Goal: Transaction & Acquisition: Subscribe to service/newsletter

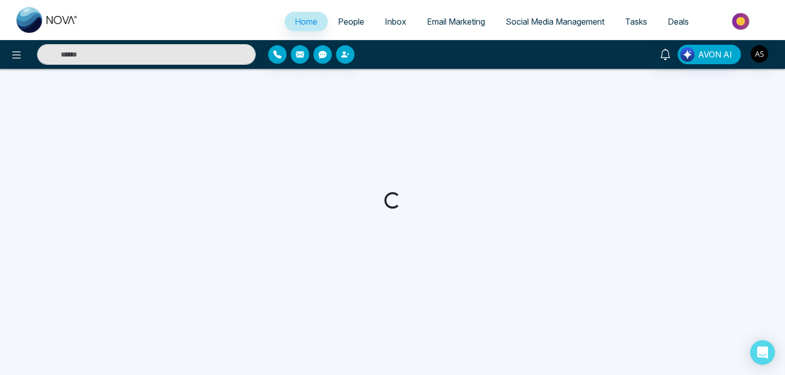
select select "*"
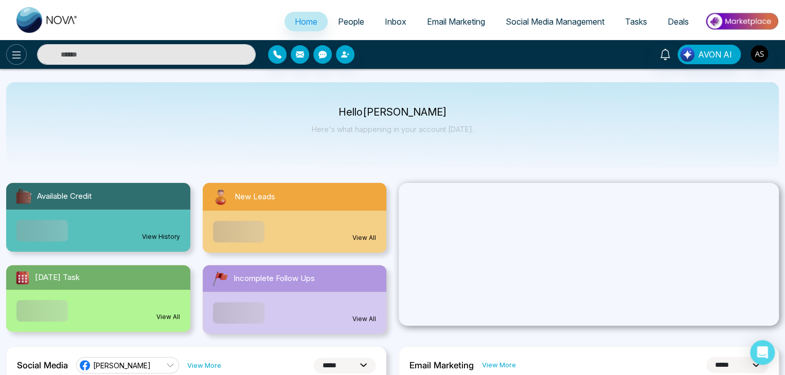
click at [17, 54] on icon at bounding box center [16, 55] width 12 height 12
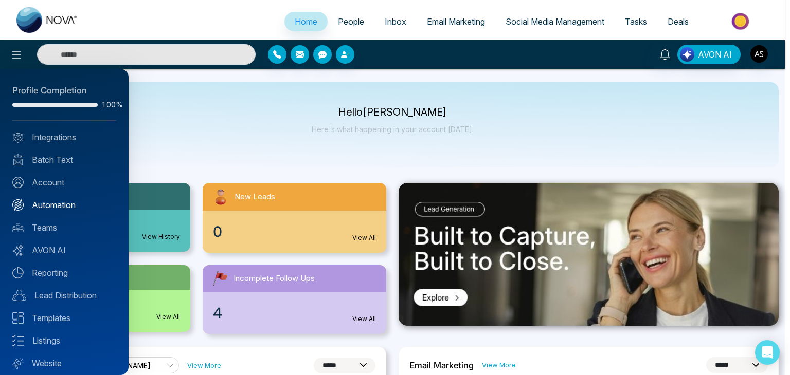
click at [42, 200] on link "Automation" at bounding box center [64, 205] width 104 height 12
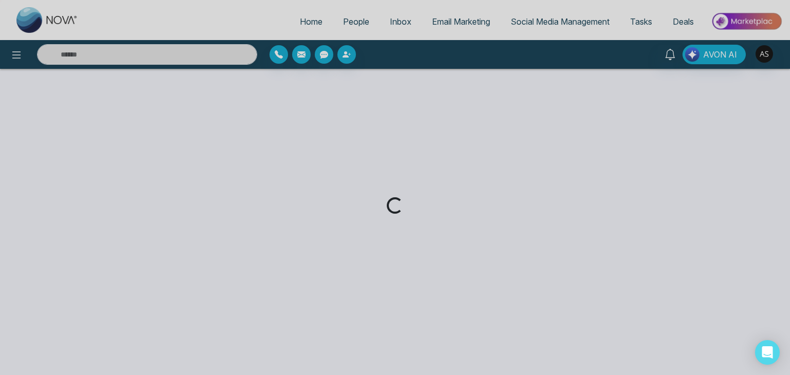
click at [13, 50] on div "Loading..." at bounding box center [395, 187] width 790 height 375
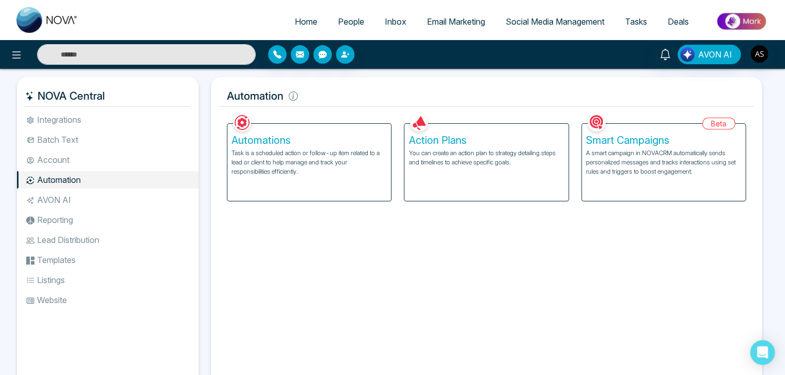
click at [127, 157] on li "Account" at bounding box center [107, 159] width 181 height 17
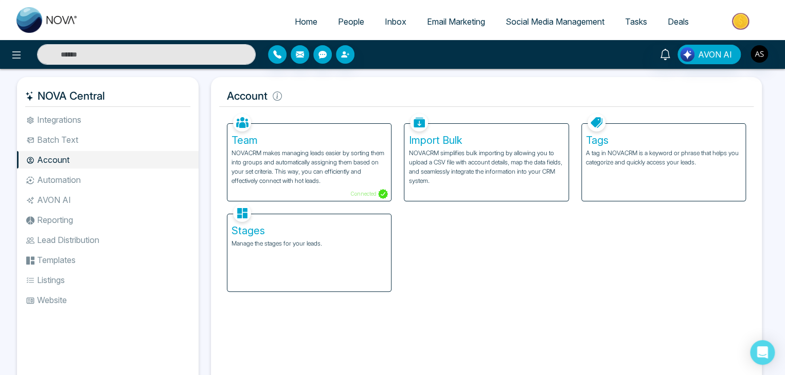
click at [139, 116] on li "Integrations" at bounding box center [107, 119] width 181 height 17
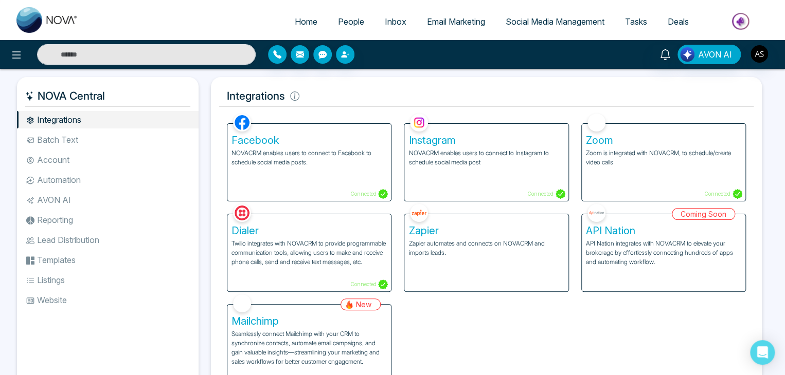
scroll to position [43, 0]
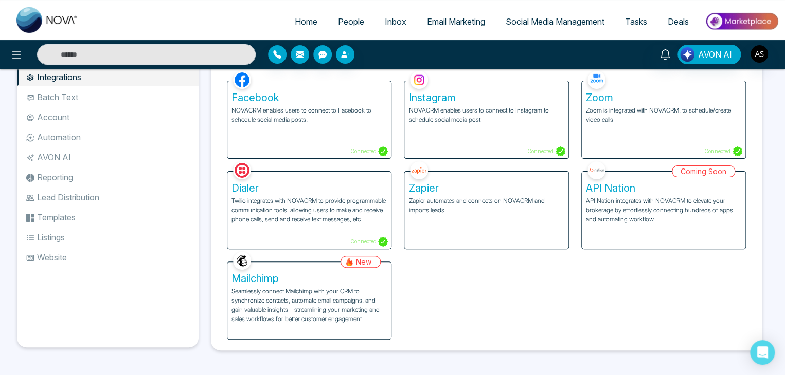
click at [304, 22] on span "Home" at bounding box center [306, 21] width 23 height 10
select select "*"
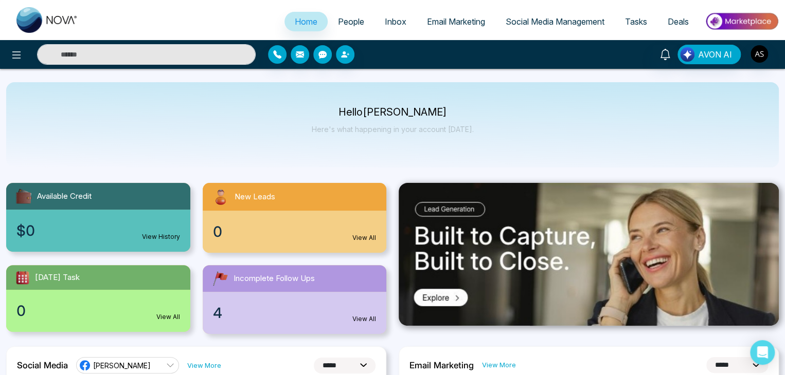
click at [460, 136] on div "Hello [PERSON_NAME] Here's what happening in your account [DATE]." at bounding box center [393, 125] width 162 height 34
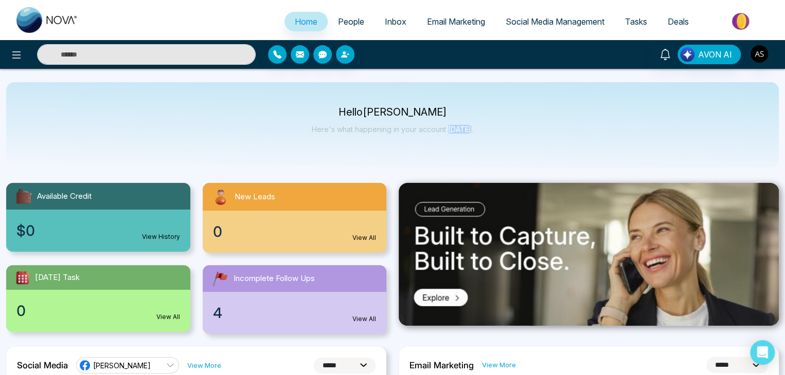
click at [460, 136] on div "Hello [PERSON_NAME] Here's what happening in your account [DATE]." at bounding box center [393, 125] width 162 height 34
drag, startPoint x: 469, startPoint y: 131, endPoint x: 359, endPoint y: 103, distance: 112.8
click at [359, 103] on div "Hello [PERSON_NAME] Here's what happening in your account [DATE]." at bounding box center [392, 124] width 772 height 85
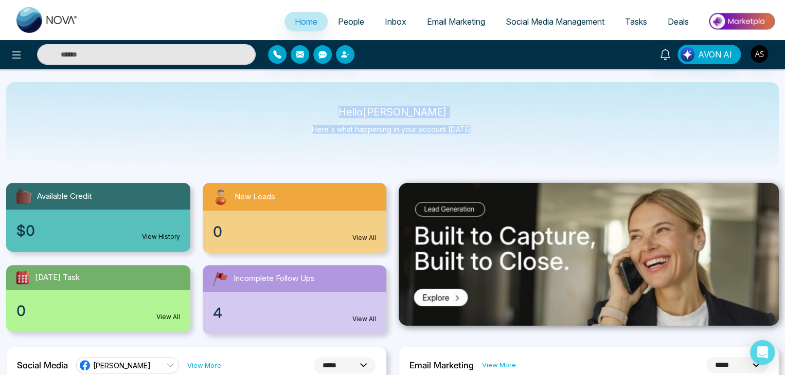
click at [359, 103] on div "Hello [PERSON_NAME] Here's what happening in your account [DATE]." at bounding box center [392, 124] width 772 height 85
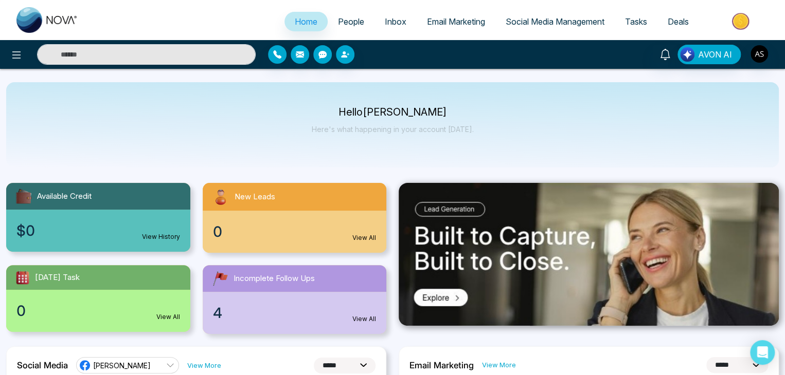
click at [359, 103] on div "Hello [PERSON_NAME] Here's what happening in your account [DATE]." at bounding box center [392, 124] width 772 height 85
click at [365, 110] on p "Hello [PERSON_NAME]" at bounding box center [393, 112] width 162 height 9
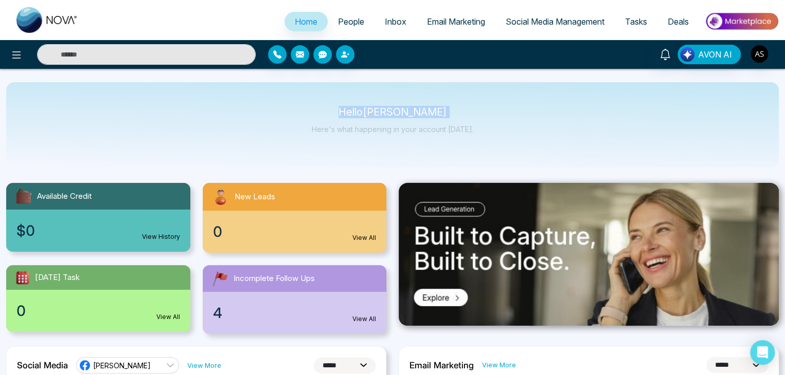
click at [365, 110] on p "Hello [PERSON_NAME]" at bounding box center [393, 112] width 162 height 9
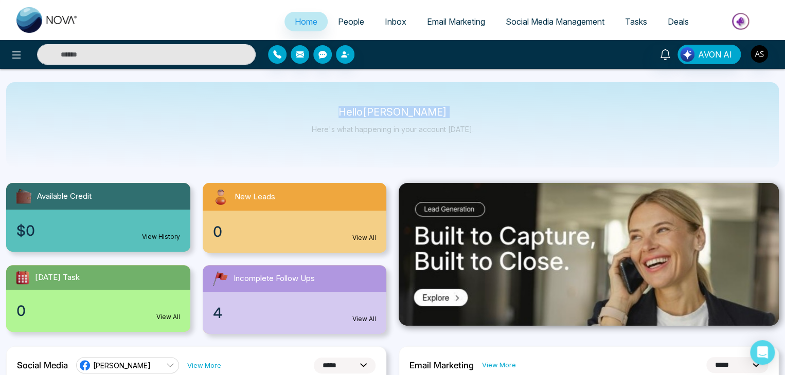
click at [365, 110] on p "Hello [PERSON_NAME]" at bounding box center [393, 112] width 162 height 9
drag, startPoint x: 352, startPoint y: 111, endPoint x: 511, endPoint y: 133, distance: 160.8
click at [521, 142] on div "Hello [PERSON_NAME] Here's what happening in your account [DATE]." at bounding box center [392, 124] width 772 height 85
click at [511, 133] on div "Hello [PERSON_NAME] Here's what happening in your account [DATE]." at bounding box center [392, 124] width 772 height 85
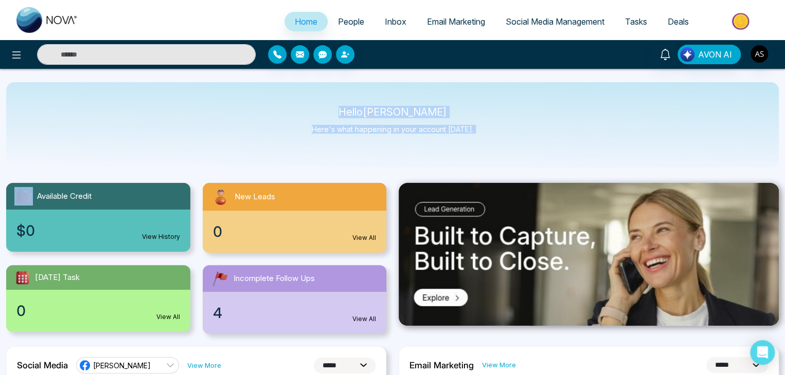
drag, startPoint x: 511, startPoint y: 133, endPoint x: 342, endPoint y: 101, distance: 171.5
click at [342, 101] on div "Hello [PERSON_NAME] Here's what happening in your account [DATE]." at bounding box center [392, 124] width 772 height 85
drag, startPoint x: 342, startPoint y: 101, endPoint x: 492, endPoint y: 136, distance: 153.1
click at [492, 136] on div "Hello [PERSON_NAME] Here's what happening in your account [DATE]." at bounding box center [392, 124] width 772 height 85
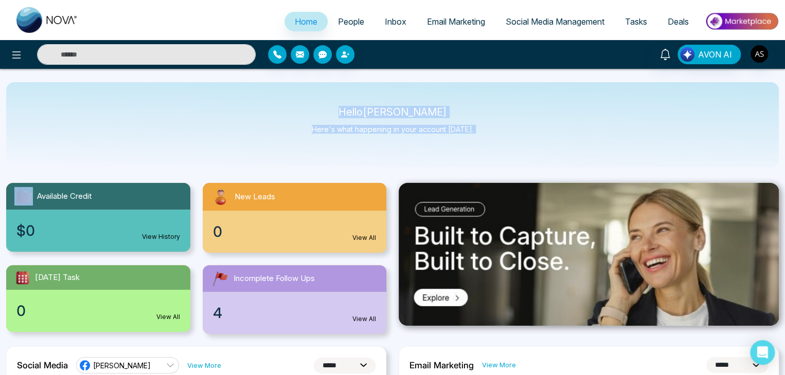
click at [492, 136] on div "Hello [PERSON_NAME] Here's what happening in your account [DATE]." at bounding box center [392, 124] width 772 height 85
drag, startPoint x: 492, startPoint y: 136, endPoint x: 313, endPoint y: 68, distance: 191.4
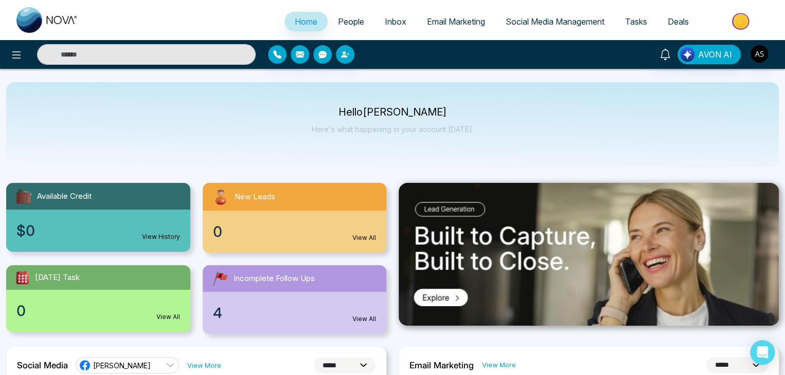
click at [313, 68] on div "AVON AI" at bounding box center [392, 54] width 785 height 29
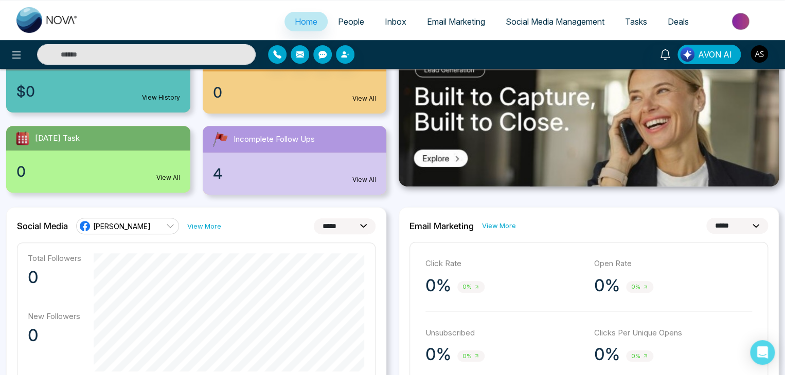
scroll to position [133, 0]
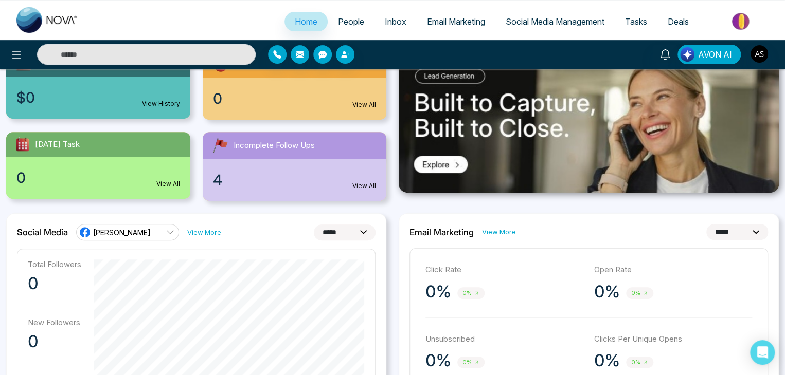
click at [757, 226] on select "**********" at bounding box center [737, 232] width 62 height 16
select select "**"
click at [706, 224] on select "**********" at bounding box center [737, 232] width 62 height 16
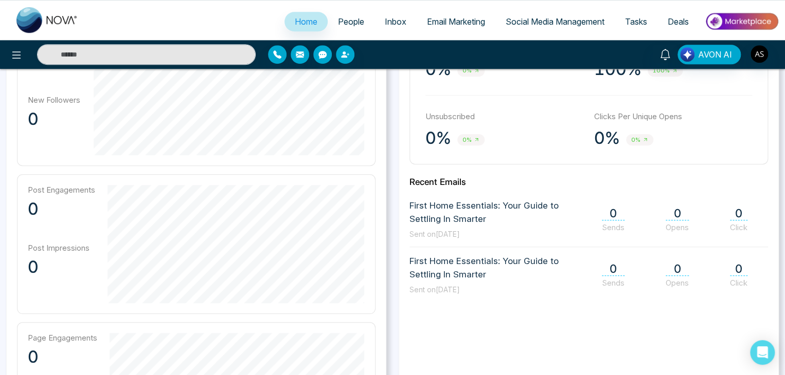
scroll to position [355, 0]
click at [514, 211] on span "First Home Essentials: Your Guide to Settling In Smarter" at bounding box center [497, 214] width 177 height 26
click at [613, 221] on span "0" at bounding box center [613, 215] width 23 height 14
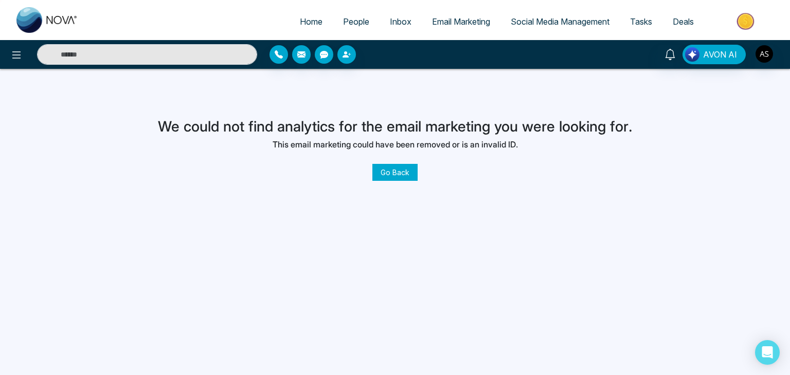
click at [397, 169] on link "Go Back" at bounding box center [394, 172] width 45 height 17
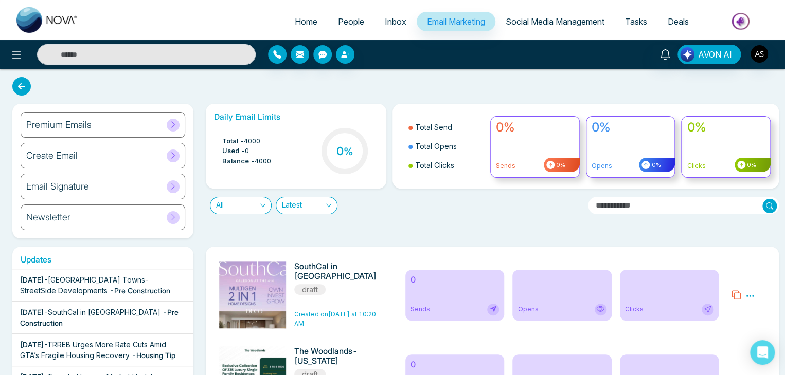
click at [295, 19] on span "Home" at bounding box center [306, 21] width 23 height 10
select select "*"
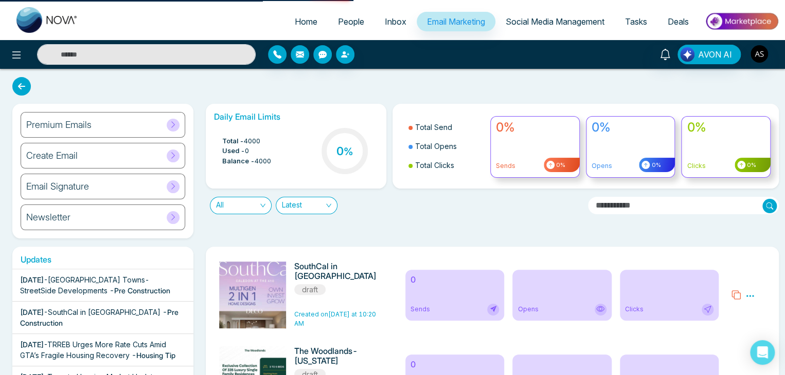
select select "*"
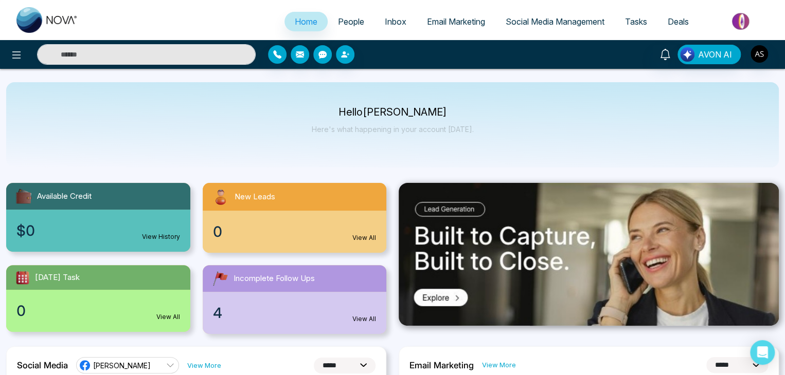
click at [311, 19] on link "Home" at bounding box center [305, 22] width 43 height 20
click at [345, 20] on span "People" at bounding box center [351, 21] width 26 height 10
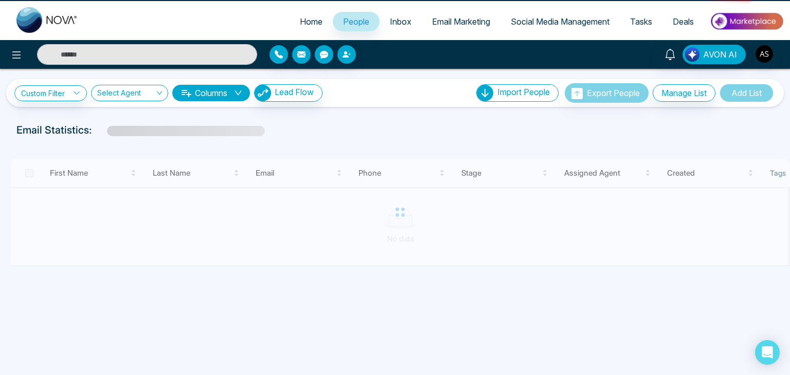
click at [397, 29] on link "Inbox" at bounding box center [400, 22] width 42 height 20
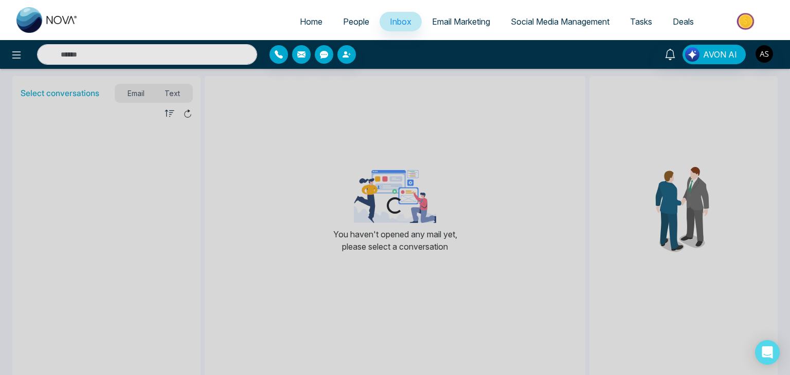
click at [460, 23] on span "Email Marketing" at bounding box center [461, 21] width 58 height 10
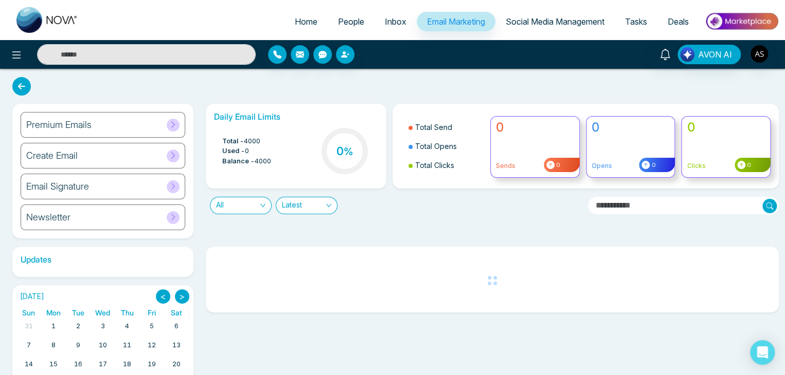
click at [540, 17] on span "Social Media Management" at bounding box center [554, 21] width 99 height 10
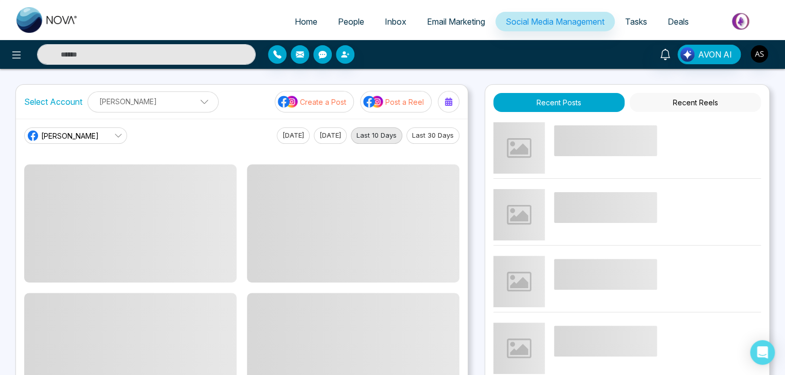
click at [306, 13] on link "Home" at bounding box center [305, 22] width 43 height 20
select select "*"
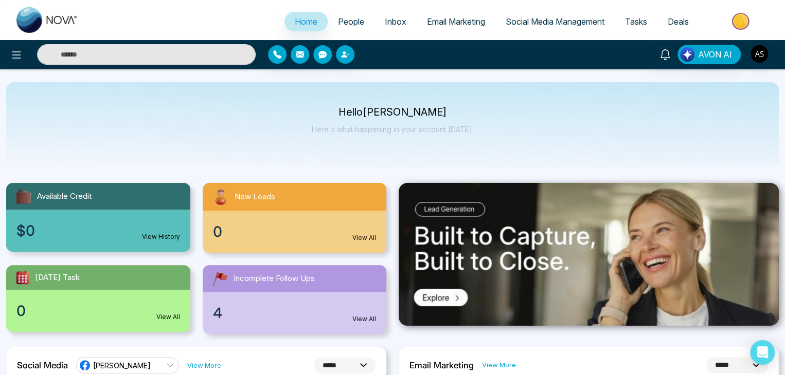
click at [346, 25] on span "People" at bounding box center [351, 21] width 26 height 10
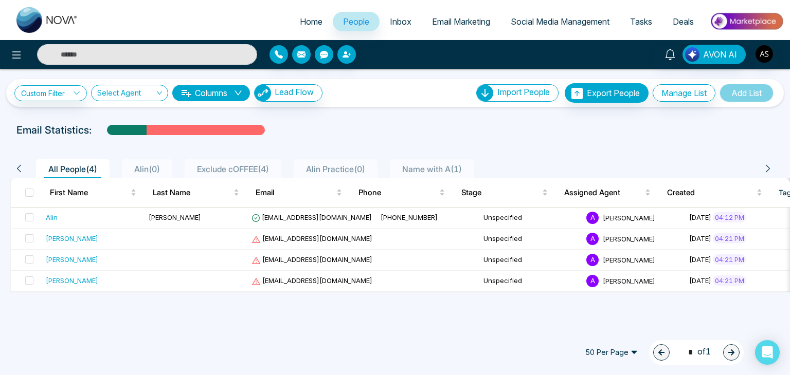
click at [320, 24] on link "Home" at bounding box center [310, 22] width 43 height 20
select select "*"
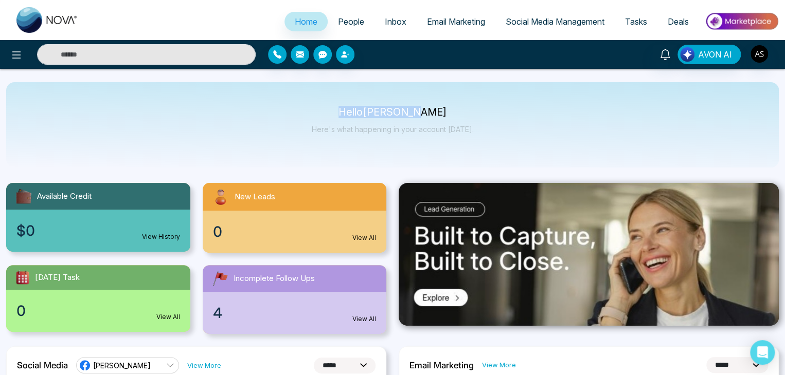
drag, startPoint x: 358, startPoint y: 110, endPoint x: 477, endPoint y: 116, distance: 119.0
click at [477, 116] on div "Hello Alin Shah Here's what happening in your account today." at bounding box center [392, 124] width 772 height 85
click at [500, 108] on div "Hello Alin Shah Here's what happening in your account today." at bounding box center [392, 124] width 772 height 85
drag, startPoint x: 472, startPoint y: 128, endPoint x: 350, endPoint y: 115, distance: 123.6
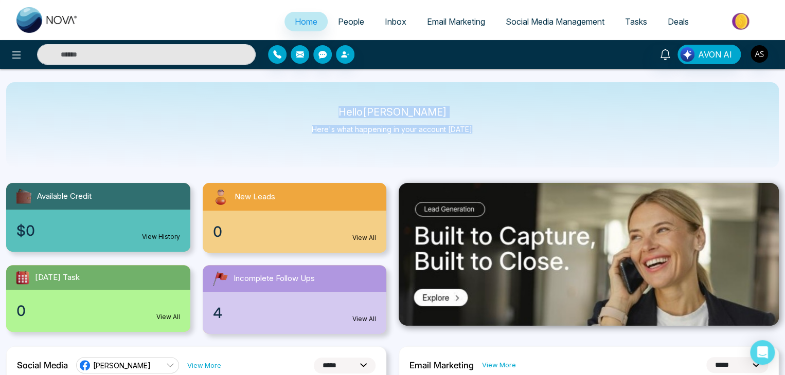
click at [350, 115] on div "Hello Alin Shah Here's what happening in your account today." at bounding box center [392, 124] width 772 height 85
click at [350, 115] on p "Hello Alin Shah" at bounding box center [393, 112] width 162 height 9
drag, startPoint x: 350, startPoint y: 115, endPoint x: 495, endPoint y: 140, distance: 147.7
click at [495, 140] on div "Hello Alin Shah Here's what happening in your account today." at bounding box center [392, 124] width 772 height 85
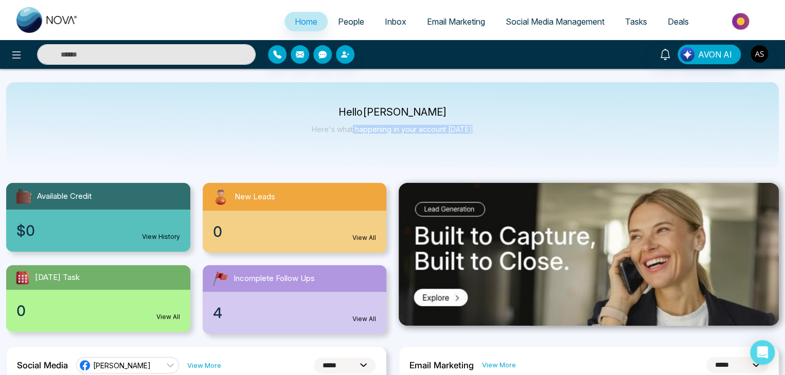
drag, startPoint x: 355, startPoint y: 118, endPoint x: 504, endPoint y: 162, distance: 155.5
click at [504, 162] on div "Hello Alin Shah Here's what happening in your account today." at bounding box center [392, 124] width 772 height 85
drag, startPoint x: 504, startPoint y: 162, endPoint x: 356, endPoint y: 114, distance: 156.1
click at [356, 114] on div "Hello Alin Shah Here's what happening in your account today." at bounding box center [392, 124] width 772 height 85
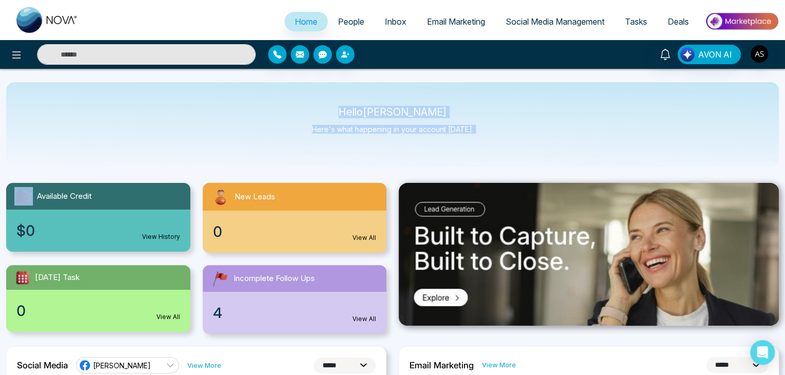
click at [356, 114] on p "Hello Alin Shah" at bounding box center [393, 112] width 162 height 9
drag, startPoint x: 352, startPoint y: 111, endPoint x: 500, endPoint y: 159, distance: 155.6
click at [500, 159] on div "Hello Alin Shah Here's what happening in your account today." at bounding box center [392, 124] width 772 height 85
drag, startPoint x: 500, startPoint y: 159, endPoint x: 336, endPoint y: 114, distance: 170.0
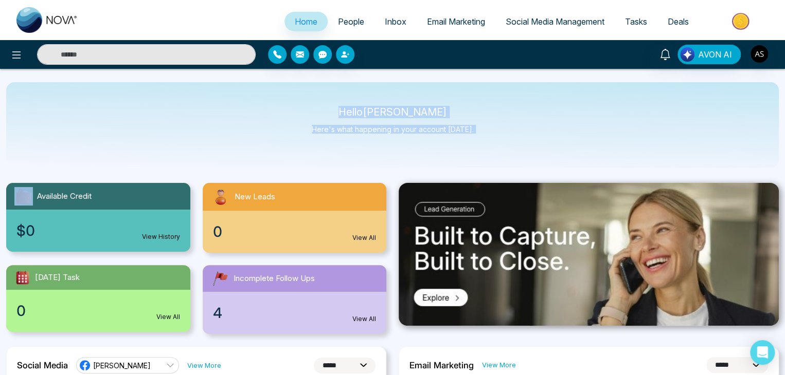
click at [336, 114] on div "Hello Alin Shah Here's what happening in your account today." at bounding box center [392, 124] width 772 height 85
click at [336, 114] on p "Hello Alin Shah" at bounding box center [393, 112] width 162 height 9
drag, startPoint x: 336, startPoint y: 114, endPoint x: 476, endPoint y: 156, distance: 146.6
click at [476, 156] on div "Hello Alin Shah Here's what happening in your account today." at bounding box center [392, 124] width 772 height 85
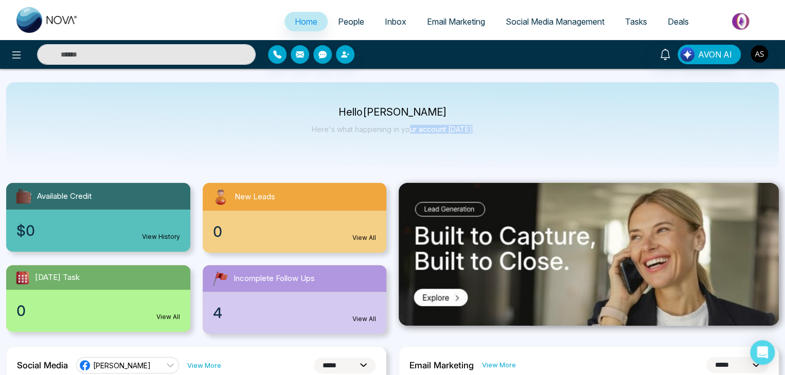
drag, startPoint x: 476, startPoint y: 156, endPoint x: 386, endPoint y: 116, distance: 98.7
click at [386, 116] on div "Hello Alin Shah Here's what happening in your account today." at bounding box center [392, 124] width 772 height 85
click at [380, 117] on p "Hello Alin Shah" at bounding box center [393, 112] width 162 height 9
drag, startPoint x: 348, startPoint y: 105, endPoint x: 487, endPoint y: 161, distance: 150.0
click at [487, 161] on div "Hello Alin Shah Here's what happening in your account today." at bounding box center [392, 124] width 772 height 85
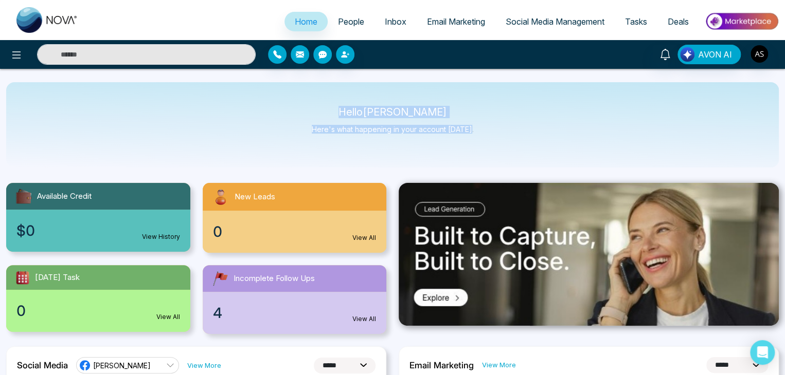
click at [487, 161] on div "Hello Alin Shah Here's what happening in your account today." at bounding box center [392, 124] width 772 height 85
drag, startPoint x: 487, startPoint y: 161, endPoint x: 355, endPoint y: 112, distance: 140.4
click at [355, 112] on div "Hello Alin Shah Here's what happening in your account today." at bounding box center [392, 124] width 772 height 85
click at [355, 112] on p "Hello Alin Shah" at bounding box center [393, 112] width 162 height 9
drag, startPoint x: 355, startPoint y: 112, endPoint x: 479, endPoint y: 144, distance: 128.1
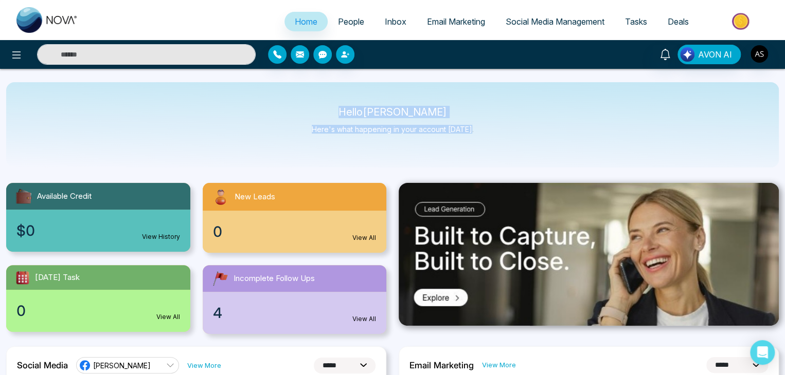
click at [479, 144] on div "Hello Alin Shah Here's what happening in your account today." at bounding box center [392, 124] width 772 height 85
drag, startPoint x: 479, startPoint y: 144, endPoint x: 347, endPoint y: 108, distance: 137.1
click at [347, 108] on div "Hello Alin Shah Here's what happening in your account today." at bounding box center [392, 124] width 772 height 85
click at [347, 108] on p "Hello Alin Shah" at bounding box center [393, 112] width 162 height 9
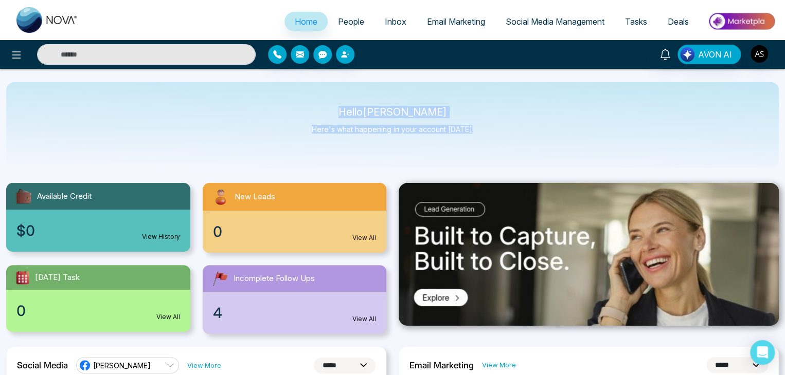
drag, startPoint x: 347, startPoint y: 108, endPoint x: 467, endPoint y: 162, distance: 131.4
click at [467, 162] on div "Hello Alin Shah Here's what happening in your account today." at bounding box center [392, 124] width 772 height 85
drag, startPoint x: 467, startPoint y: 162, endPoint x: 323, endPoint y: 114, distance: 151.9
click at [323, 114] on div "Hello Alin Shah Here's what happening in your account today." at bounding box center [392, 124] width 772 height 85
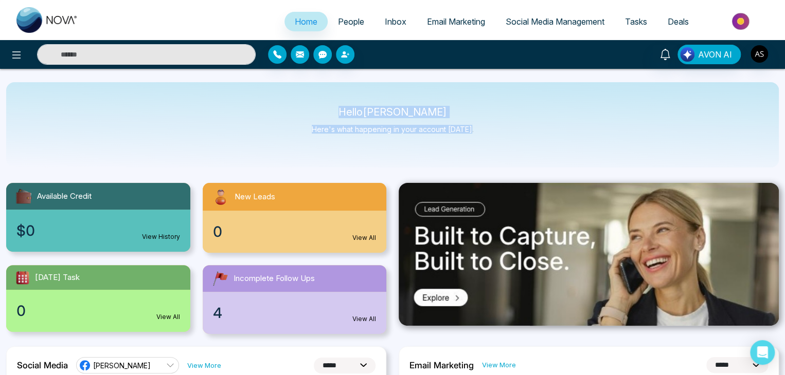
click at [323, 114] on p "Hello Alin Shah" at bounding box center [393, 112] width 162 height 9
drag, startPoint x: 323, startPoint y: 114, endPoint x: 456, endPoint y: 157, distance: 140.0
click at [456, 157] on div "Hello Alin Shah Here's what happening in your account today." at bounding box center [392, 124] width 772 height 85
drag, startPoint x: 456, startPoint y: 157, endPoint x: 339, endPoint y: 100, distance: 129.7
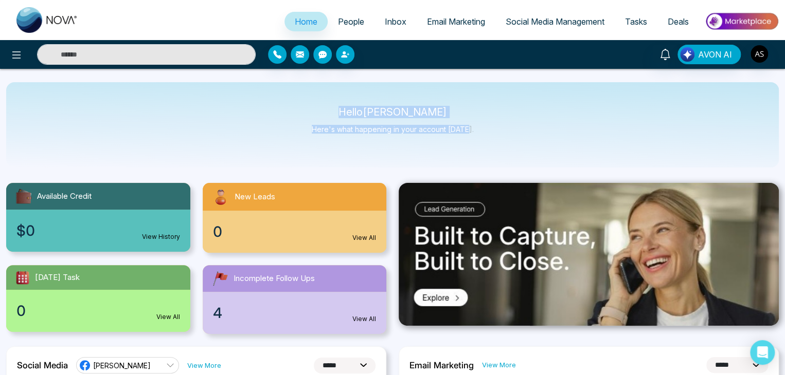
click at [339, 100] on div "Hello Alin Shah Here's what happening in your account today." at bounding box center [392, 124] width 772 height 85
drag, startPoint x: 339, startPoint y: 100, endPoint x: 480, endPoint y: 154, distance: 150.9
click at [480, 154] on div "Hello Alin Shah Here's what happening in your account today." at bounding box center [392, 124] width 772 height 85
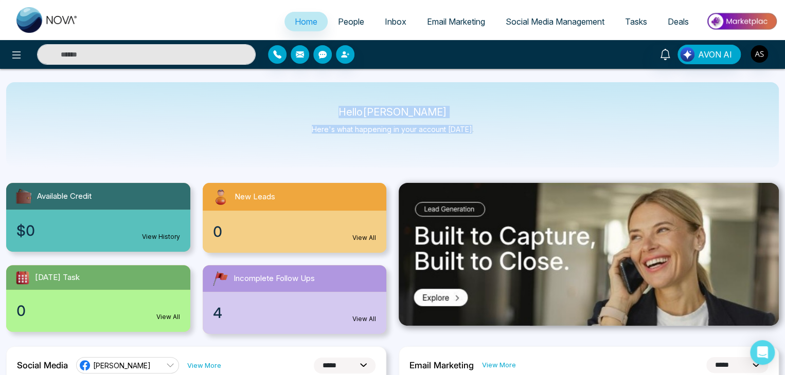
drag, startPoint x: 479, startPoint y: 154, endPoint x: 346, endPoint y: 112, distance: 139.7
click at [346, 112] on div "Hello Alin Shah Here's what happening in your account today." at bounding box center [392, 124] width 772 height 85
click at [346, 112] on p "Hello Alin Shah" at bounding box center [393, 112] width 162 height 9
drag, startPoint x: 346, startPoint y: 112, endPoint x: 458, endPoint y: 163, distance: 123.1
click at [458, 163] on div "Hello Alin Shah Here's what happening in your account today." at bounding box center [392, 124] width 772 height 85
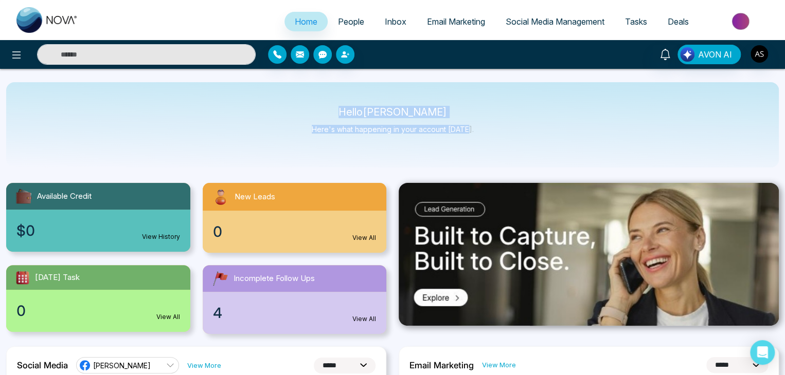
click at [458, 163] on div "Hello Alin Shah Here's what happening in your account today." at bounding box center [392, 124] width 772 height 85
drag, startPoint x: 458, startPoint y: 163, endPoint x: 387, endPoint y: 101, distance: 94.0
click at [389, 103] on div "Hello Alin Shah Here's what happening in your account today." at bounding box center [392, 124] width 772 height 85
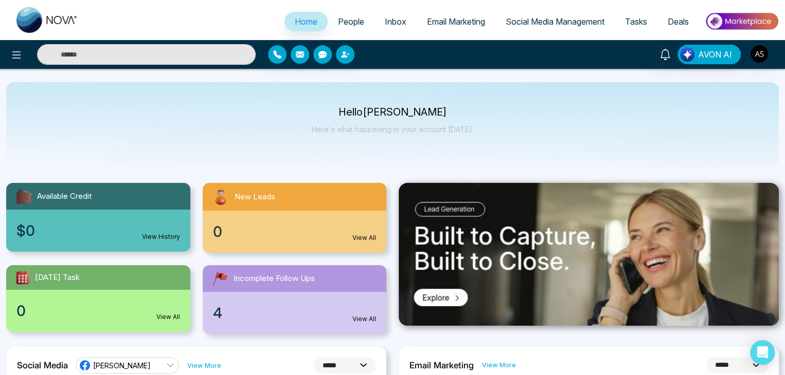
click at [380, 100] on div "Hello Alin Shah Here's what happening in your account today." at bounding box center [392, 124] width 772 height 85
drag, startPoint x: 348, startPoint y: 111, endPoint x: 530, endPoint y: 155, distance: 187.3
click at [530, 155] on div "Hello Alin Shah Here's what happening in your account today." at bounding box center [392, 124] width 772 height 85
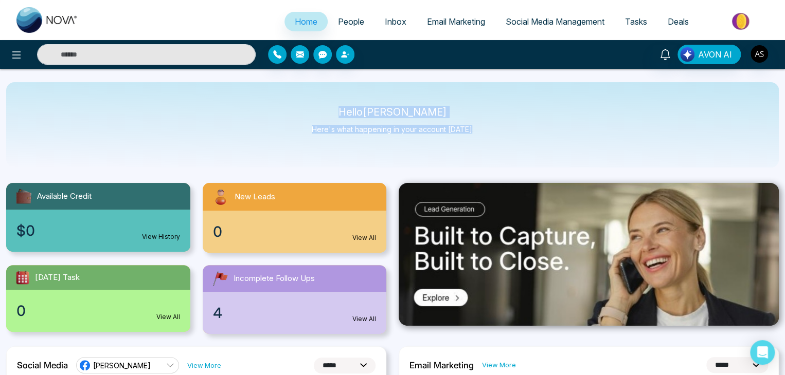
click at [530, 155] on div "Hello Alin Shah Here's what happening in your account today." at bounding box center [392, 124] width 772 height 85
drag, startPoint x: 530, startPoint y: 155, endPoint x: 327, endPoint y: 102, distance: 209.2
click at [327, 102] on div "Hello Alin Shah Here's what happening in your account today." at bounding box center [392, 124] width 772 height 85
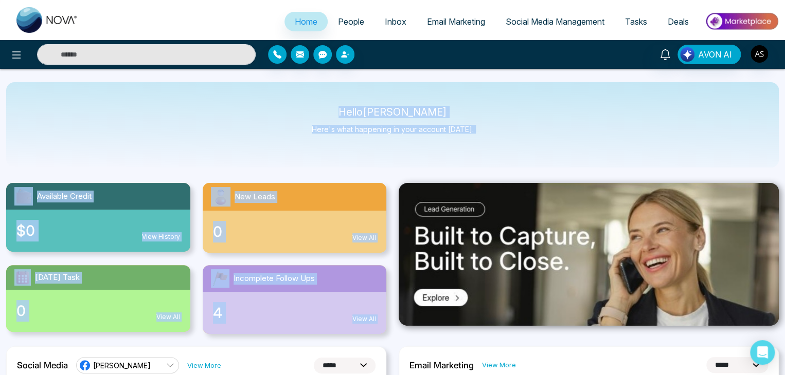
drag, startPoint x: 327, startPoint y: 102, endPoint x: 459, endPoint y: 173, distance: 149.1
click at [508, 142] on div "Hello Alin Shah Here's what happening in your account today." at bounding box center [392, 124] width 772 height 85
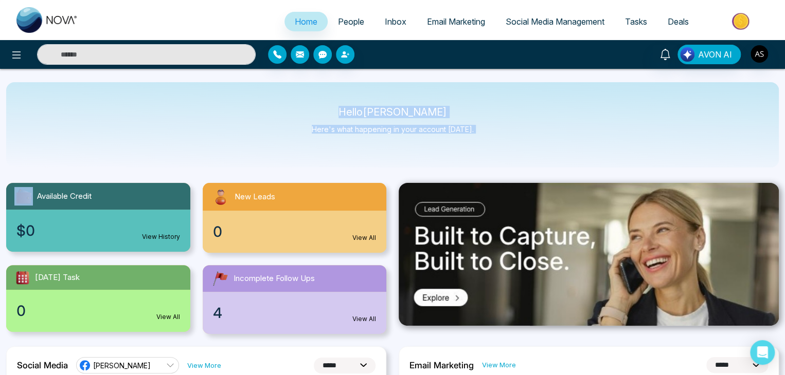
drag, startPoint x: 508, startPoint y: 142, endPoint x: 360, endPoint y: 95, distance: 155.9
click at [360, 95] on div "Hello Alin Shah Here's what happening in your account today." at bounding box center [392, 124] width 772 height 85
drag, startPoint x: 360, startPoint y: 95, endPoint x: 485, endPoint y: 144, distance: 134.8
click at [485, 144] on div "Hello Alin Shah Here's what happening in your account today." at bounding box center [392, 124] width 772 height 85
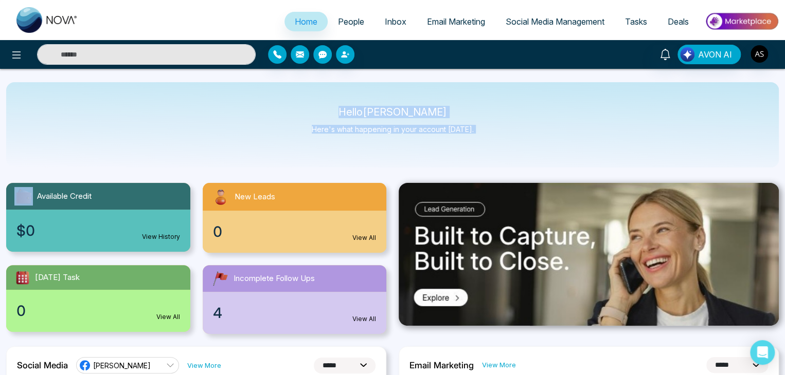
click at [485, 144] on div "Hello Alin Shah Here's what happening in your account today." at bounding box center [392, 124] width 772 height 85
drag, startPoint x: 485, startPoint y: 144, endPoint x: 332, endPoint y: 109, distance: 157.8
click at [332, 109] on div "Hello Alin Shah Here's what happening in your account today." at bounding box center [392, 124] width 772 height 85
click at [332, 109] on p "Hello Alin Shah" at bounding box center [393, 112] width 162 height 9
drag, startPoint x: 332, startPoint y: 109, endPoint x: 477, endPoint y: 154, distance: 152.2
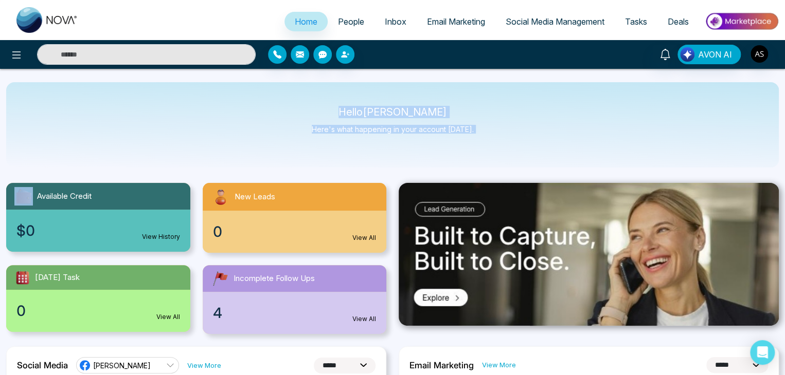
click at [477, 154] on div "Hello Alin Shah Here's what happening in your account today." at bounding box center [392, 124] width 772 height 85
drag, startPoint x: 477, startPoint y: 154, endPoint x: 343, endPoint y: 107, distance: 141.5
click at [343, 107] on div "Hello Alin Shah Here's what happening in your account today." at bounding box center [392, 124] width 772 height 85
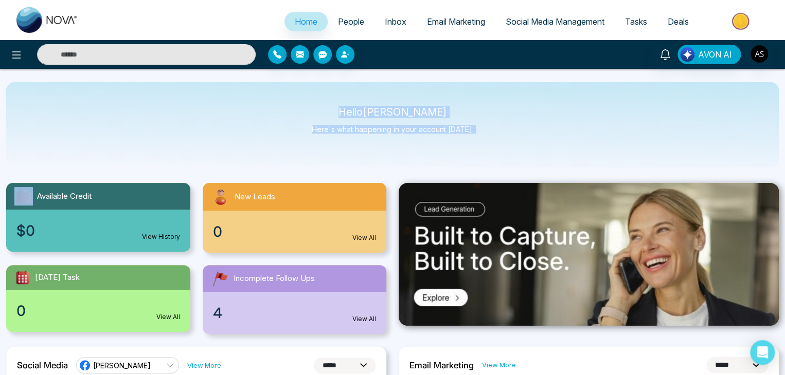
drag, startPoint x: 343, startPoint y: 107, endPoint x: 486, endPoint y: 139, distance: 145.9
click at [486, 139] on div "Hello Alin Shah Here's what happening in your account today." at bounding box center [392, 124] width 772 height 85
drag, startPoint x: 486, startPoint y: 139, endPoint x: 325, endPoint y: 110, distance: 163.2
click at [325, 110] on div "Hello Alin Shah Here's what happening in your account today." at bounding box center [392, 124] width 772 height 85
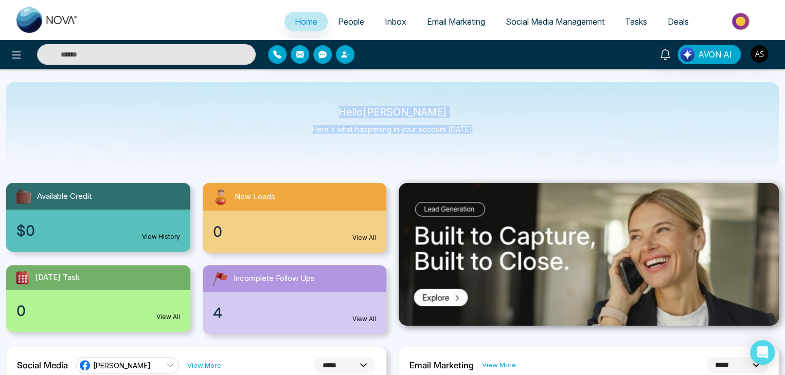
click at [325, 110] on p "Hello Alin Shah" at bounding box center [393, 112] width 162 height 9
drag, startPoint x: 325, startPoint y: 110, endPoint x: 467, endPoint y: 155, distance: 148.4
click at [467, 155] on div "Hello Alin Shah Here's what happening in your account today." at bounding box center [392, 124] width 772 height 85
drag, startPoint x: 467, startPoint y: 155, endPoint x: 324, endPoint y: 97, distance: 153.8
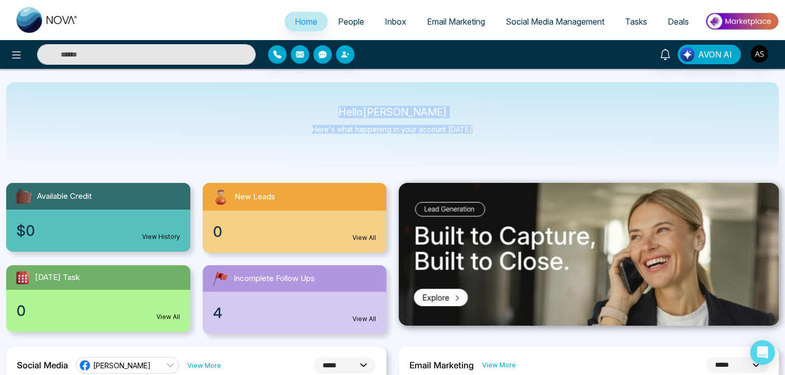
click at [324, 97] on div "Hello Alin Shah Here's what happening in your account today." at bounding box center [392, 124] width 772 height 85
drag, startPoint x: 324, startPoint y: 97, endPoint x: 512, endPoint y: 158, distance: 197.0
click at [512, 158] on div "Hello Alin Shah Here's what happening in your account today." at bounding box center [392, 124] width 772 height 85
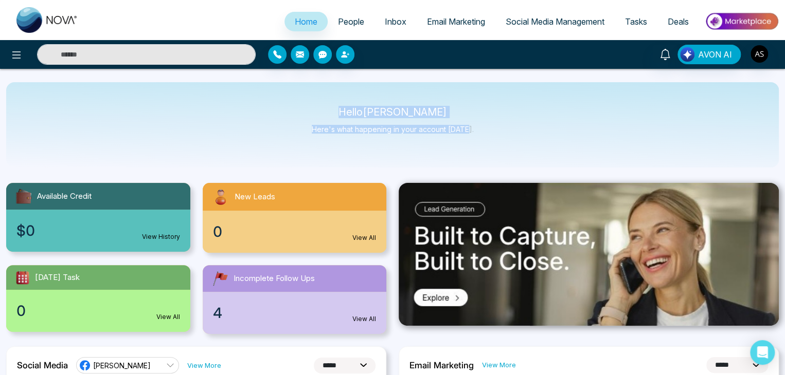
drag, startPoint x: 467, startPoint y: 133, endPoint x: 344, endPoint y: 111, distance: 124.8
click at [344, 111] on div "Hello Alin Shah Here's what happening in your account today." at bounding box center [393, 125] width 162 height 34
click at [344, 111] on p "Hello Alin Shah" at bounding box center [393, 112] width 162 height 9
drag, startPoint x: 344, startPoint y: 111, endPoint x: 492, endPoint y: 129, distance: 148.6
click at [492, 129] on div "Hello Alin Shah Here's what happening in your account today." at bounding box center [392, 124] width 772 height 85
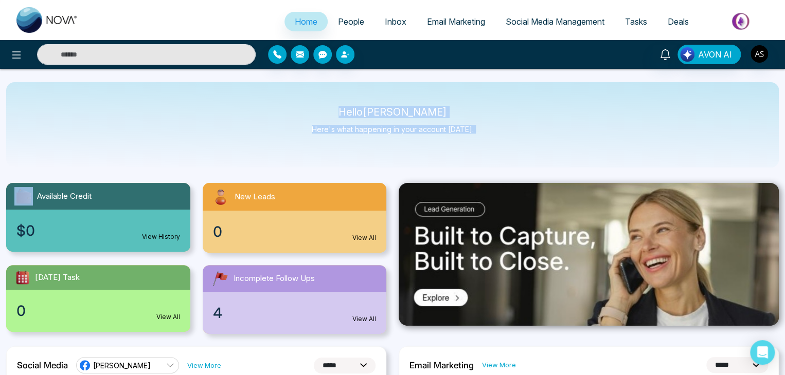
click at [492, 129] on div "Hello Alin Shah Here's what happening in your account today." at bounding box center [392, 124] width 772 height 85
drag, startPoint x: 492, startPoint y: 129, endPoint x: 319, endPoint y: 83, distance: 178.1
click at [319, 83] on div "Hello Alin Shah Here's what happening in your account today." at bounding box center [392, 124] width 772 height 85
drag, startPoint x: 319, startPoint y: 83, endPoint x: 503, endPoint y: 147, distance: 194.3
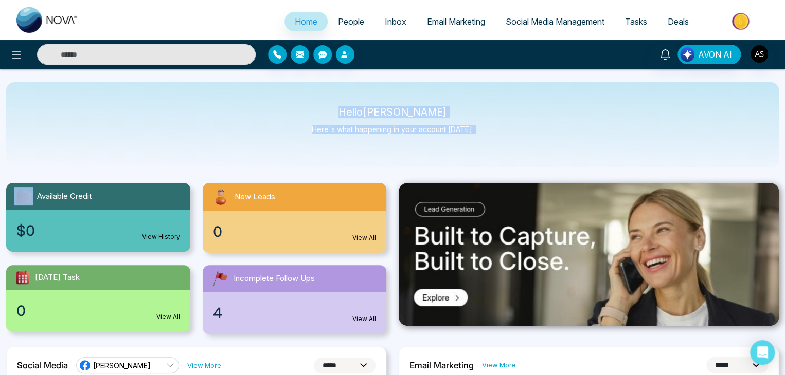
click at [503, 147] on div "Hello Alin Shah Here's what happening in your account today." at bounding box center [392, 124] width 772 height 85
drag, startPoint x: 503, startPoint y: 147, endPoint x: 303, endPoint y: 105, distance: 203.9
click at [303, 105] on div "Hello Alin Shah Here's what happening in your account today." at bounding box center [392, 124] width 772 height 85
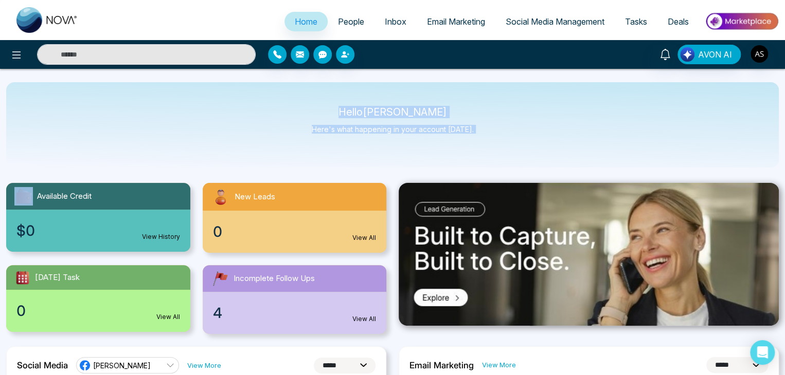
drag, startPoint x: 303, startPoint y: 105, endPoint x: 477, endPoint y: 150, distance: 179.6
click at [477, 150] on div "Hello Alin Shah Here's what happening in your account today." at bounding box center [392, 124] width 772 height 85
drag, startPoint x: 477, startPoint y: 150, endPoint x: 326, endPoint y: 103, distance: 157.9
click at [326, 103] on div "Hello Alin Shah Here's what happening in your account today." at bounding box center [392, 124] width 772 height 85
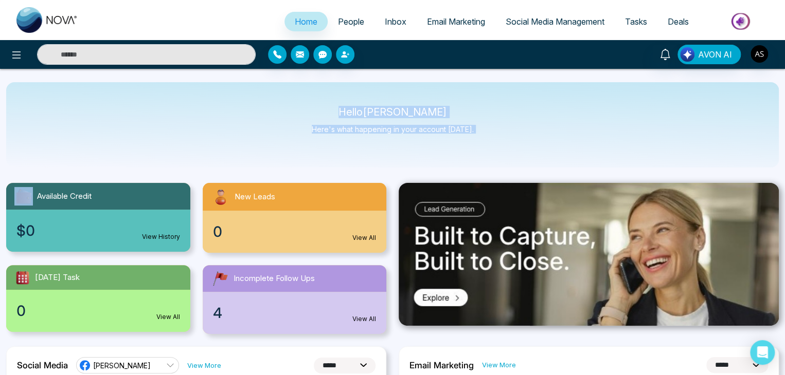
click at [326, 103] on div "Hello Alin Shah Here's what happening in your account today." at bounding box center [392, 124] width 772 height 85
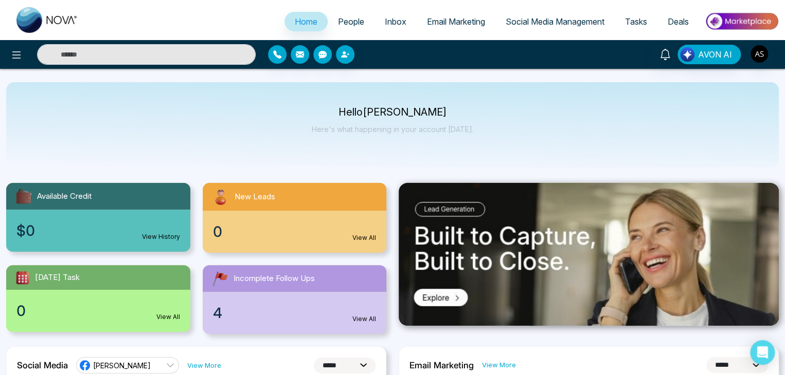
click at [326, 103] on div "Hello Alin Shah Here's what happening in your account today." at bounding box center [392, 124] width 772 height 85
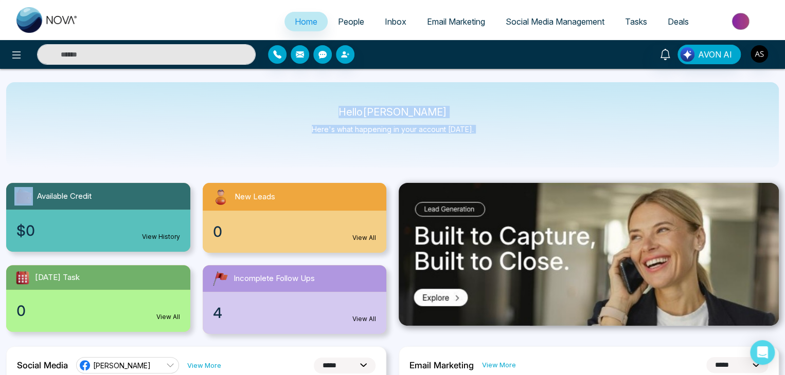
drag, startPoint x: 326, startPoint y: 103, endPoint x: 459, endPoint y: 147, distance: 139.2
click at [459, 147] on div "Hello Alin Shah Here's what happening in your account today." at bounding box center [392, 124] width 772 height 85
drag, startPoint x: 459, startPoint y: 147, endPoint x: 331, endPoint y: 109, distance: 133.4
click at [331, 109] on div "Hello Alin Shah Here's what happening in your account today." at bounding box center [392, 124] width 772 height 85
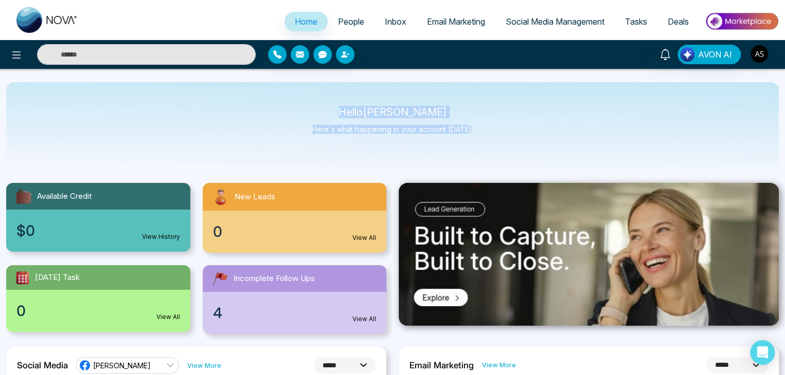
click at [331, 109] on p "Hello Alin Shah" at bounding box center [393, 112] width 162 height 9
drag, startPoint x: 331, startPoint y: 109, endPoint x: 478, endPoint y: 130, distance: 148.5
click at [478, 130] on div "Hello Alin Shah Here's what happening in your account today." at bounding box center [392, 124] width 772 height 85
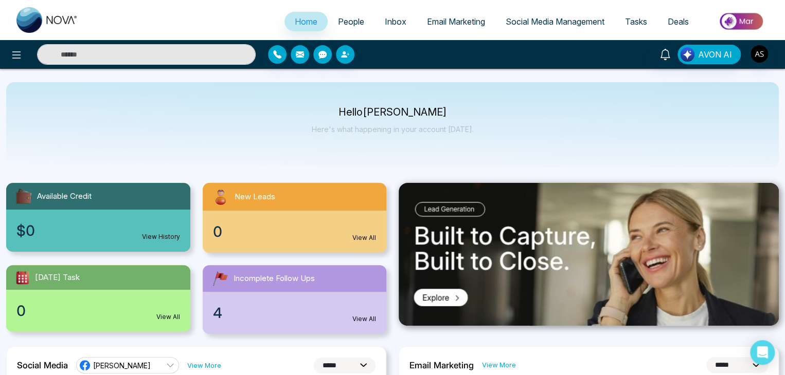
click at [216, 114] on div "Hello Alin Shah Here's what happening in your account today." at bounding box center [392, 124] width 772 height 85
select select "*"
click at [361, 105] on div "Hello [PERSON_NAME] Here's what happening in your account [DATE]." at bounding box center [392, 124] width 772 height 85
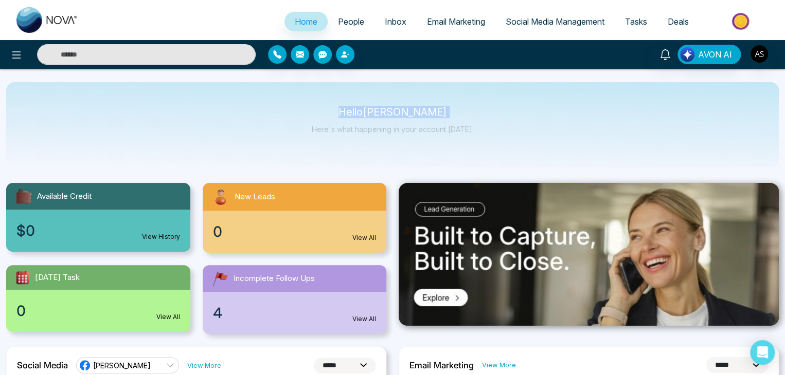
click at [361, 105] on div "Hello Alin Shah Here's what happening in your account today." at bounding box center [392, 124] width 772 height 85
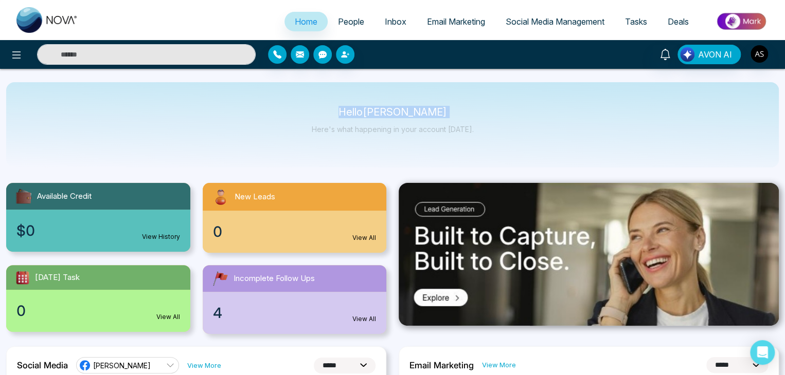
click at [361, 105] on div "Hello Alin Shah Here's what happening in your account today." at bounding box center [392, 124] width 772 height 85
click at [385, 15] on link "Inbox" at bounding box center [395, 22] width 42 height 20
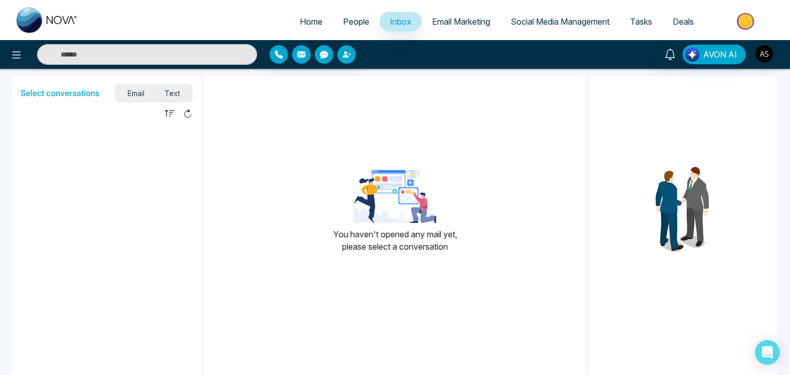
click at [349, 21] on span "People" at bounding box center [356, 21] width 26 height 10
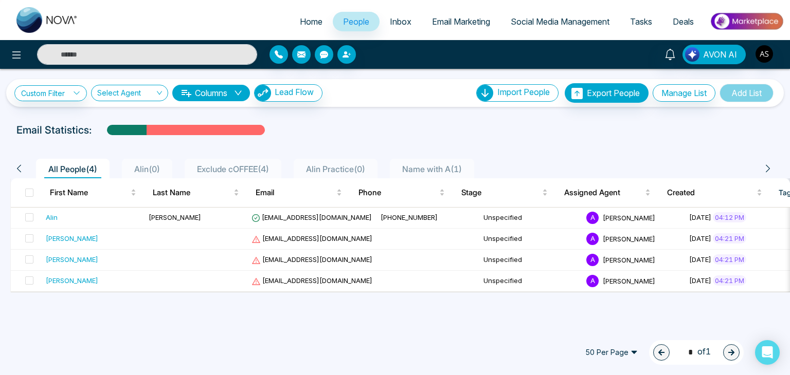
click at [433, 26] on span "Email Marketing" at bounding box center [461, 21] width 58 height 10
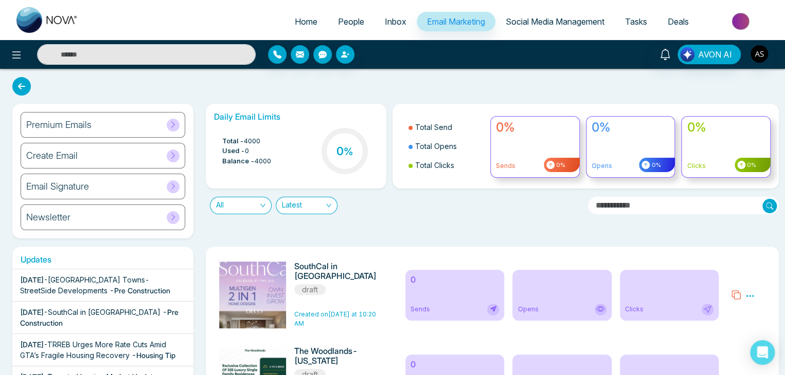
click at [112, 317] on div "Sep 11 2025 - SouthCal in Caledon - Pre Construction" at bounding box center [103, 318] width 166 height 22
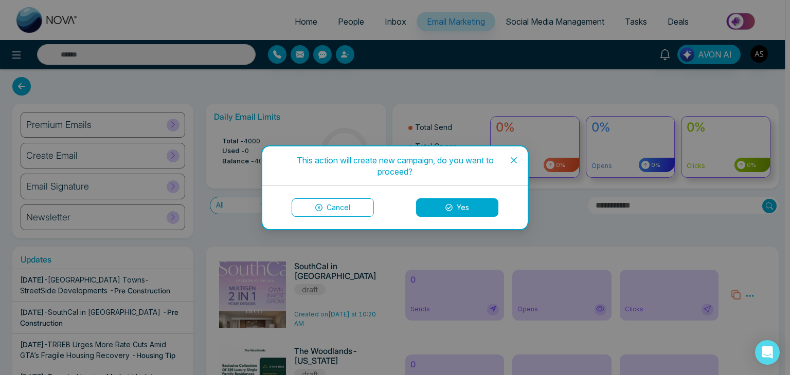
click at [430, 205] on button "Yes" at bounding box center [457, 207] width 82 height 19
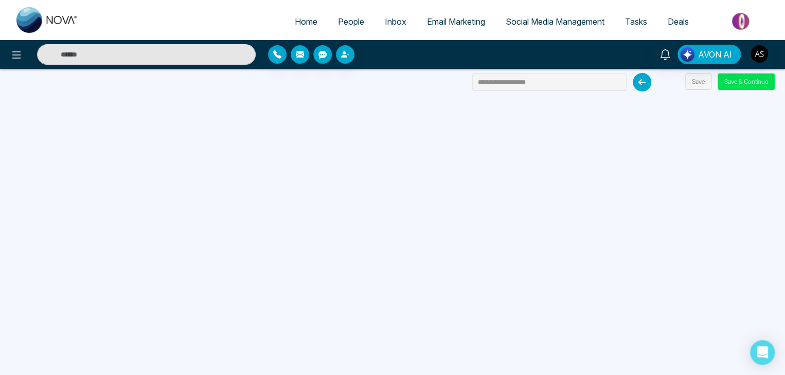
click at [463, 22] on span "Email Marketing" at bounding box center [456, 21] width 58 height 10
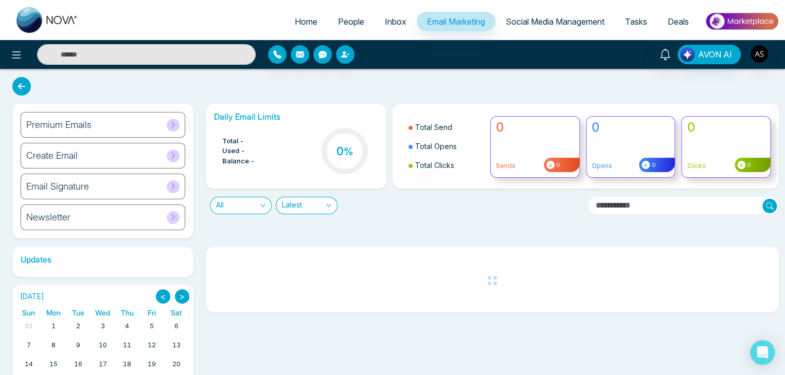
click at [125, 134] on div "Premium Emails" at bounding box center [103, 125] width 165 height 26
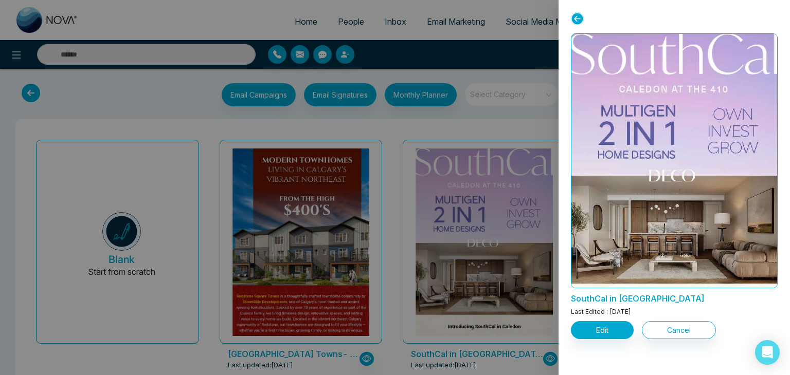
click at [572, 16] on icon at bounding box center [577, 18] width 13 height 13
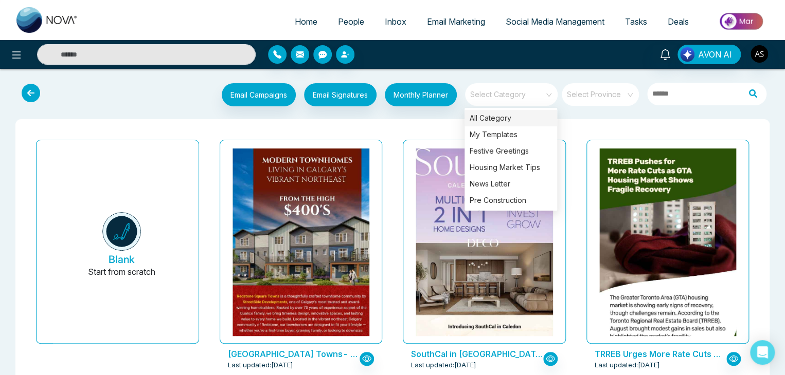
click at [525, 99] on span at bounding box center [507, 94] width 74 height 23
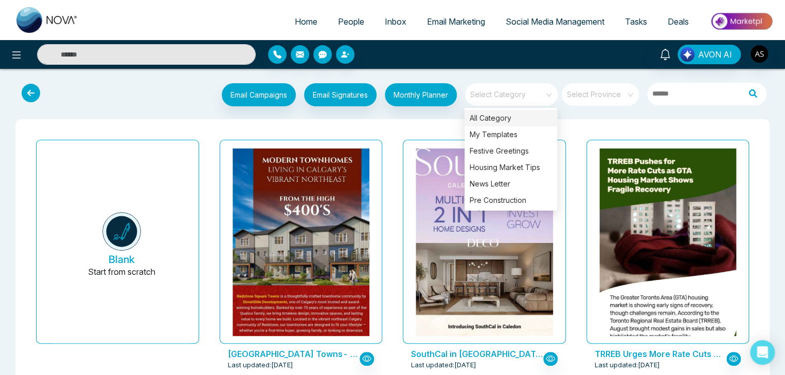
click at [545, 93] on div "Select Category" at bounding box center [511, 94] width 93 height 23
click at [524, 147] on div "Festive Greetings" at bounding box center [510, 151] width 93 height 16
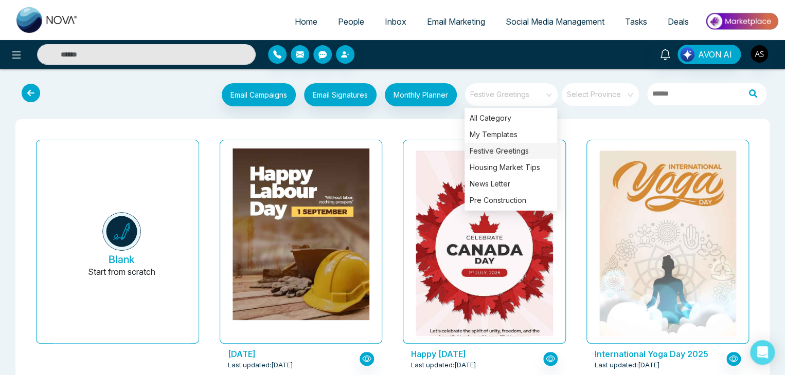
click at [503, 98] on span "Festive Greetings" at bounding box center [512, 94] width 84 height 15
click at [517, 197] on div "Pre Construction" at bounding box center [510, 200] width 93 height 16
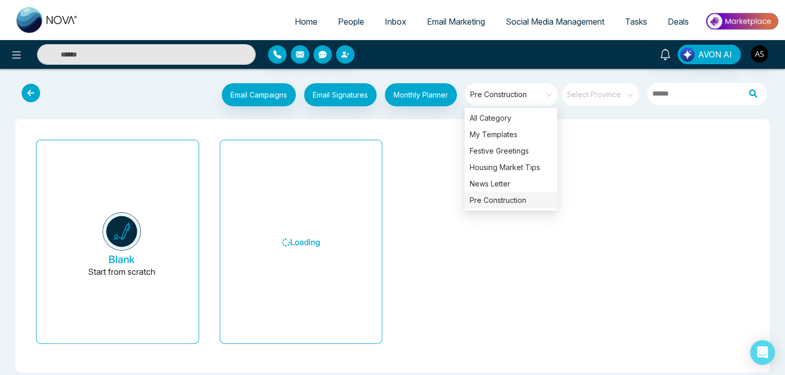
click at [579, 117] on div "Email Campaigns Start from scratch? View my campaigns Email Signatures Monthly …" at bounding box center [392, 231] width 785 height 308
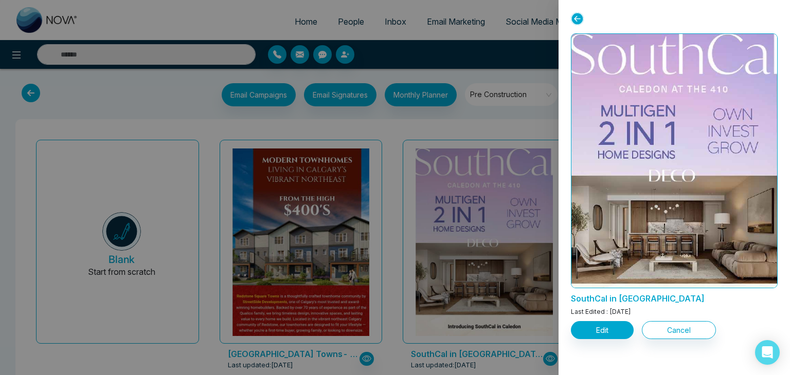
click at [605, 327] on button "Edit" at bounding box center [602, 330] width 63 height 18
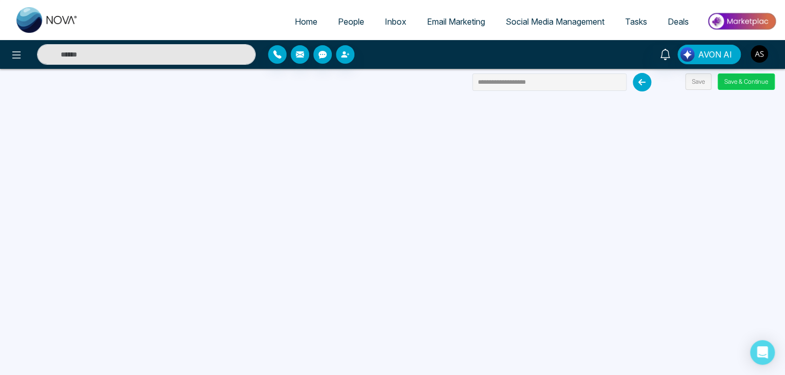
click at [743, 81] on button "Save & Continue" at bounding box center [745, 82] width 57 height 16
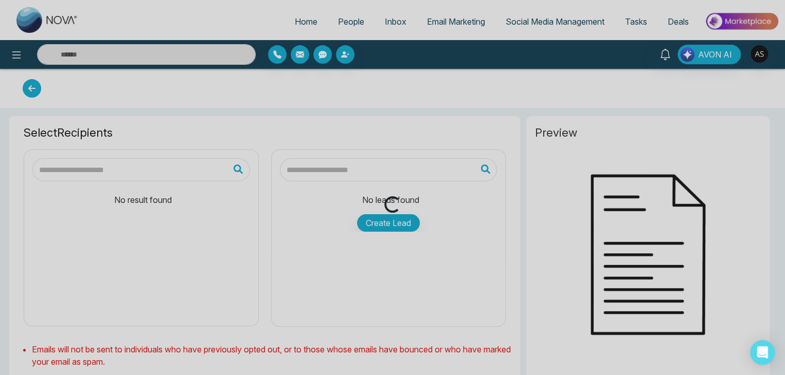
type input "**********"
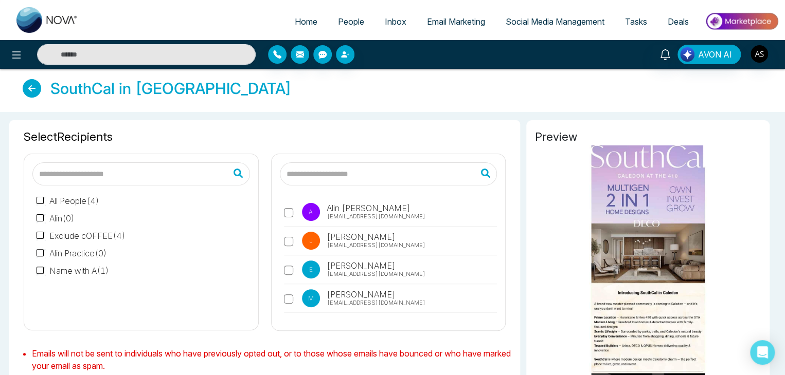
click at [354, 209] on span "Alin Shah" at bounding box center [367, 208] width 85 height 12
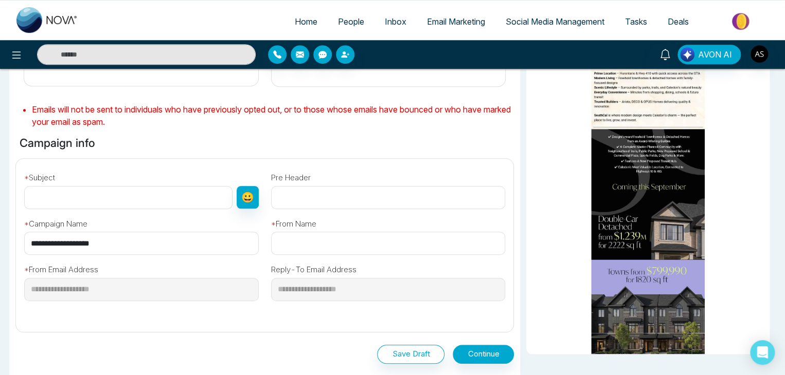
scroll to position [275, 0]
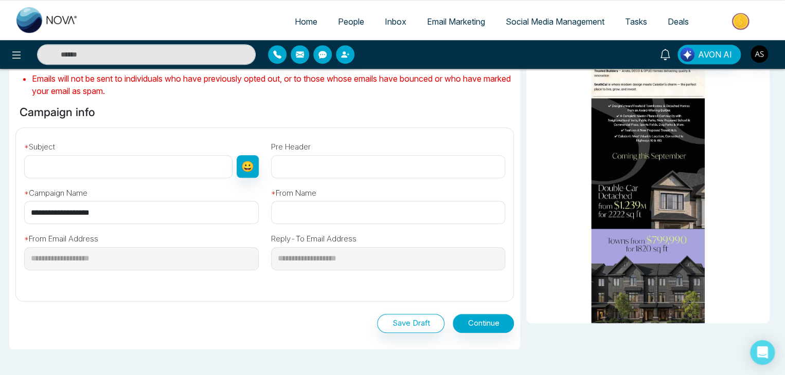
click at [209, 216] on input "**********" at bounding box center [141, 212] width 234 height 23
click at [341, 212] on input "text" at bounding box center [388, 212] width 234 height 23
paste input "**********"
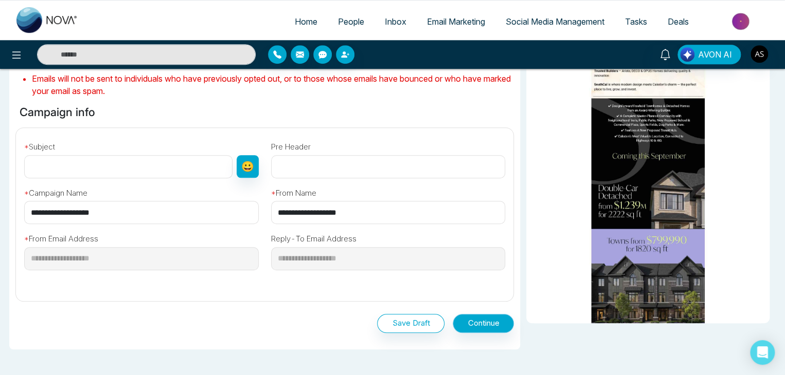
type input "**********"
click at [472, 319] on button "Continue" at bounding box center [482, 323] width 61 height 19
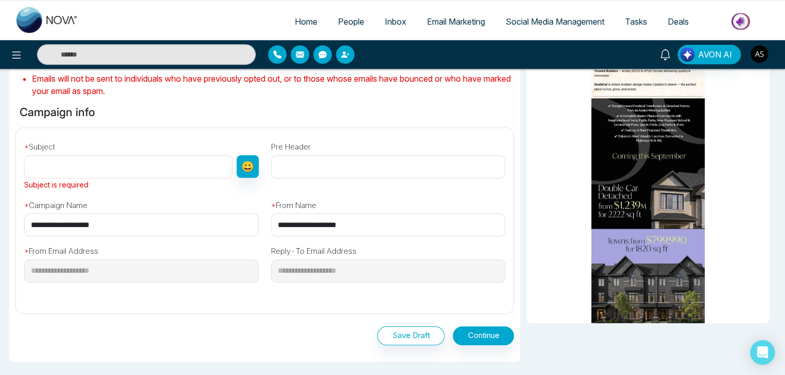
paste input "**********"
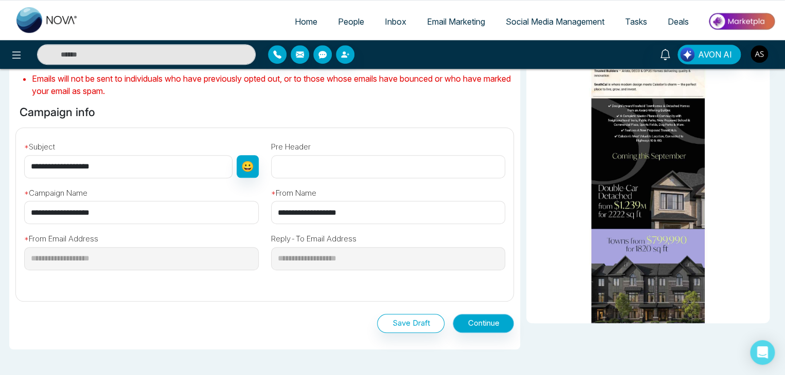
type input "**********"
click at [473, 326] on button "Continue" at bounding box center [482, 323] width 61 height 19
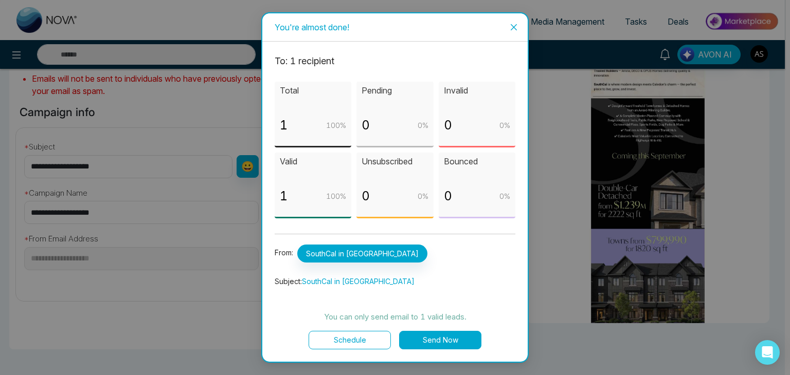
click at [451, 338] on button "Send Now" at bounding box center [440, 340] width 82 height 19
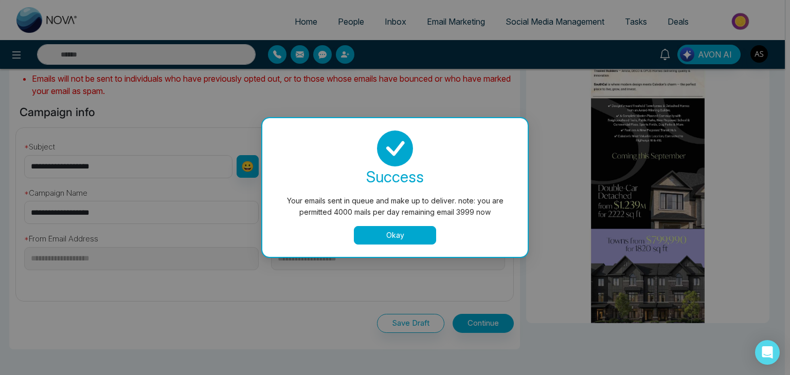
click at [384, 237] on button "Okay" at bounding box center [395, 235] width 82 height 19
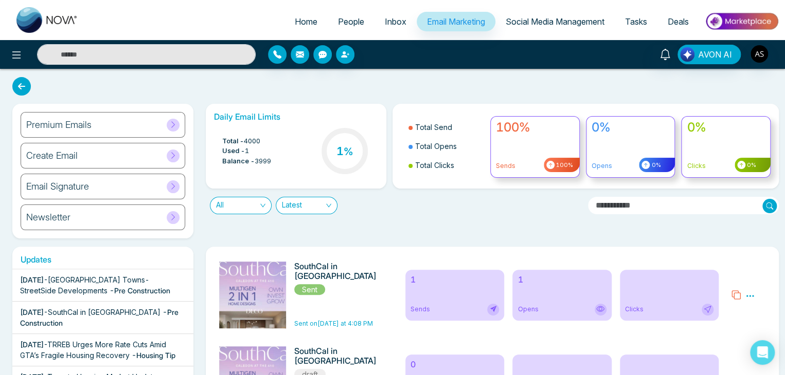
click at [434, 16] on span "Email Marketing" at bounding box center [456, 21] width 58 height 10
click at [118, 131] on div "Premium Emails" at bounding box center [103, 125] width 165 height 26
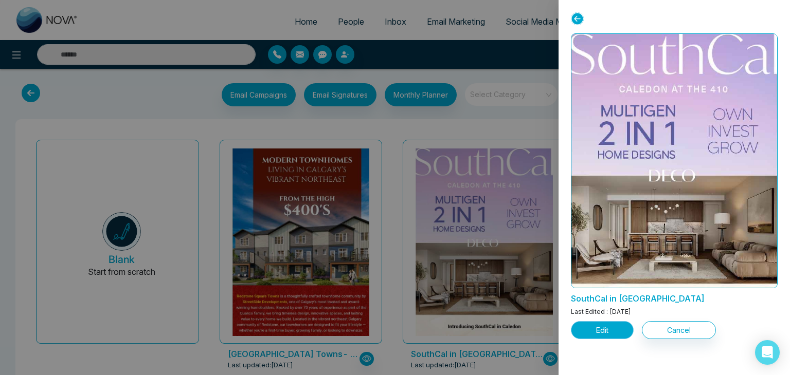
click at [598, 331] on button "Edit" at bounding box center [602, 330] width 63 height 18
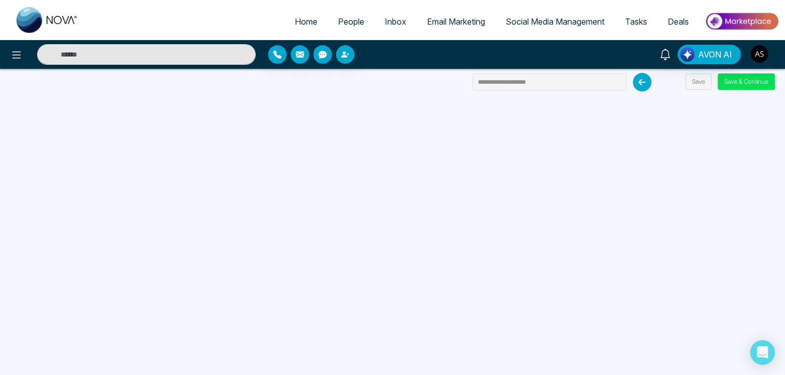
click at [471, 21] on span "Email Marketing" at bounding box center [456, 21] width 58 height 10
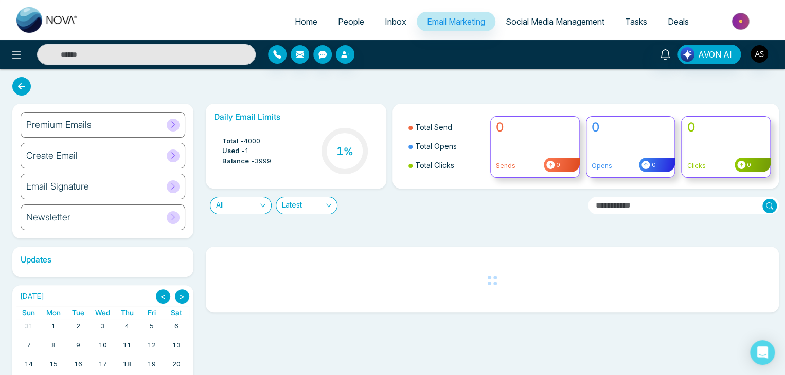
click at [160, 119] on div "Premium Emails" at bounding box center [103, 125] width 165 height 26
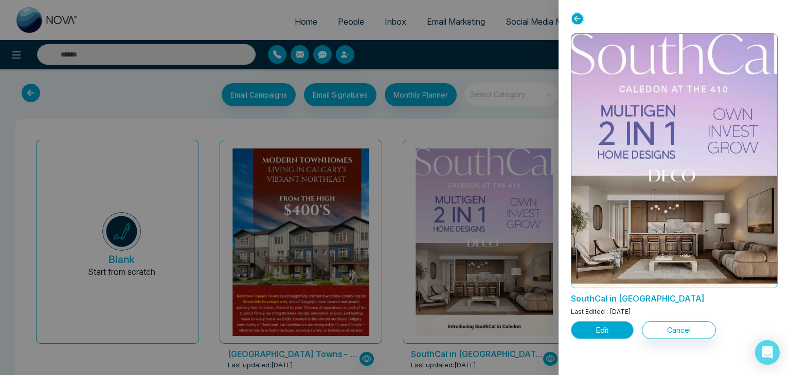
click at [619, 328] on button "Edit" at bounding box center [602, 330] width 63 height 18
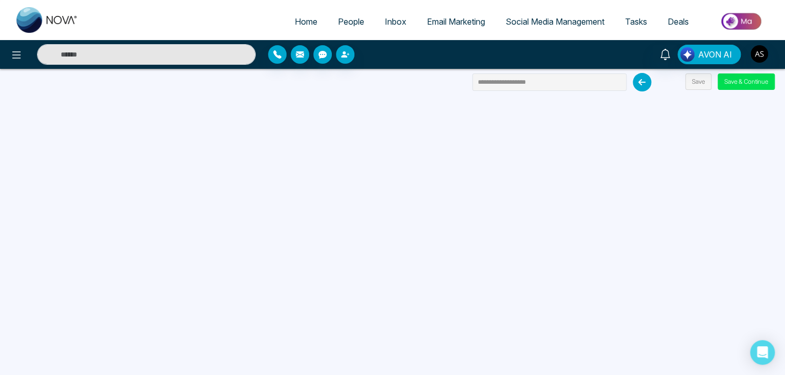
click at [446, 29] on link "Email Marketing" at bounding box center [455, 22] width 79 height 20
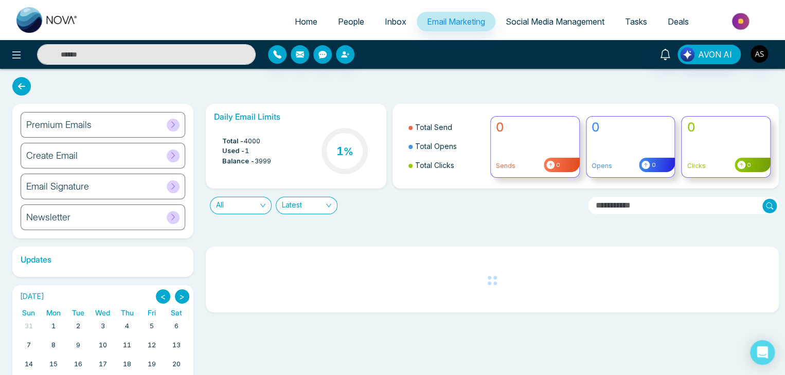
click at [148, 130] on div "Premium Emails" at bounding box center [103, 125] width 165 height 26
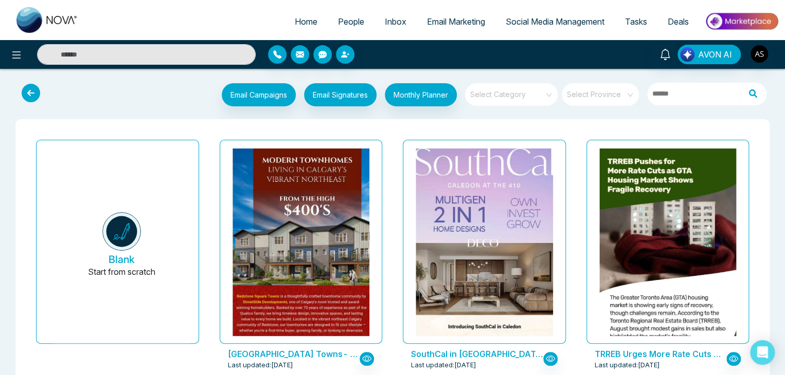
click at [470, 10] on ul "Home People Inbox Email Marketing Social Media Management Tasks Deals" at bounding box center [433, 22] width 690 height 28
click at [387, 23] on span "Inbox" at bounding box center [396, 21] width 22 height 10
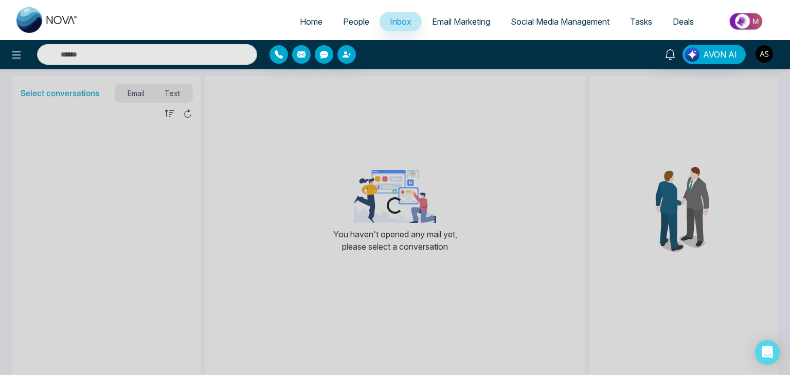
click at [351, 23] on span "People" at bounding box center [356, 21] width 26 height 10
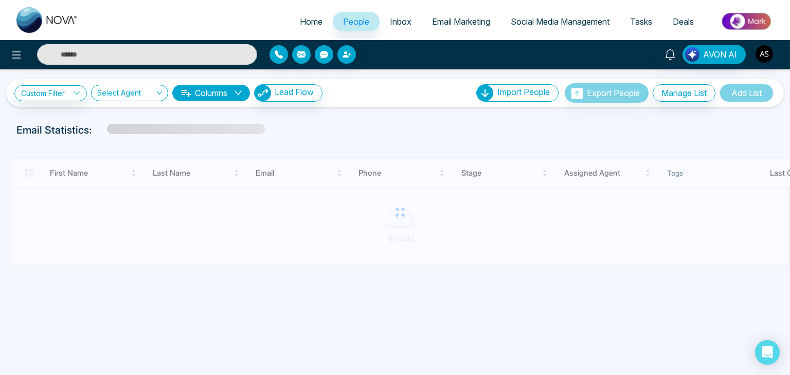
click at [313, 17] on span "Home" at bounding box center [311, 21] width 23 height 10
select select "*"
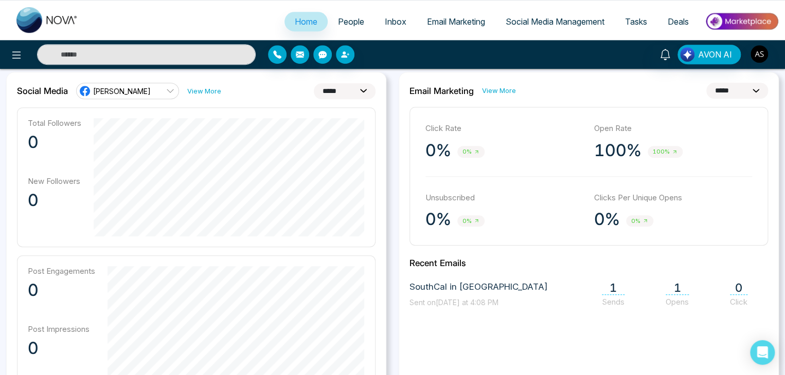
scroll to position [274, 0]
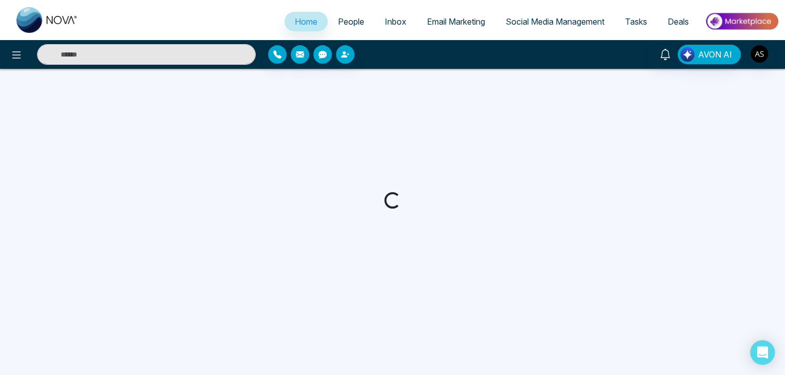
select select "*"
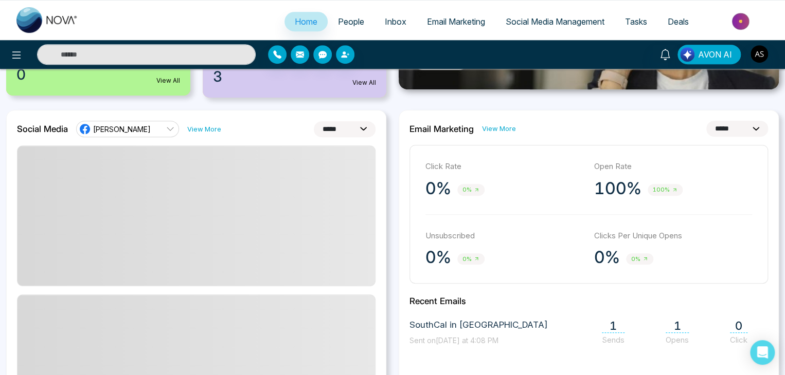
scroll to position [226, 0]
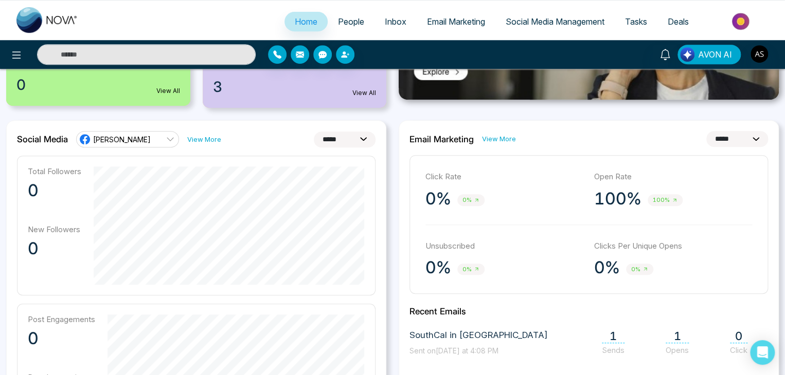
click at [734, 145] on select "**********" at bounding box center [737, 139] width 62 height 16
click at [706, 131] on select "**********" at bounding box center [737, 139] width 62 height 16
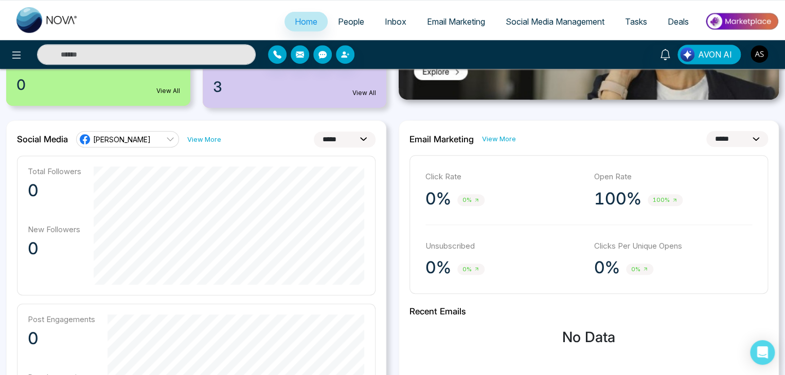
click at [745, 136] on select "**********" at bounding box center [737, 139] width 62 height 16
click at [706, 131] on select "**********" at bounding box center [737, 139] width 62 height 16
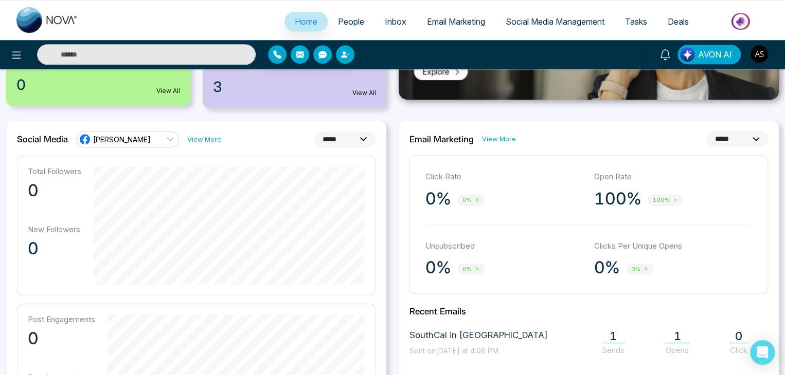
click at [749, 137] on select "**********" at bounding box center [737, 139] width 62 height 16
select select "*"
click at [706, 131] on select "**********" at bounding box center [737, 139] width 62 height 16
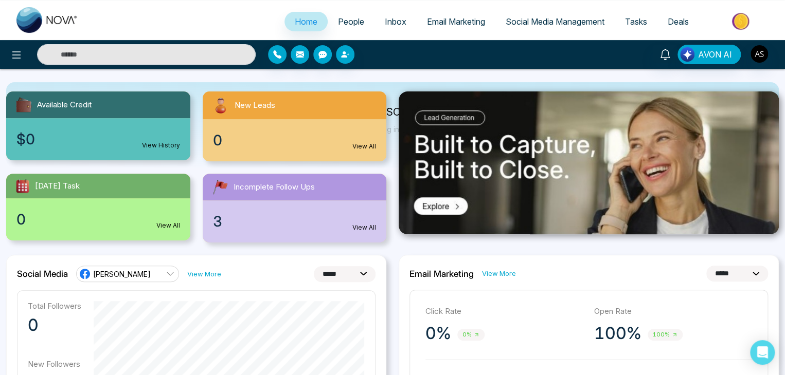
scroll to position [0, 0]
